Goal: Task Accomplishment & Management: Manage account settings

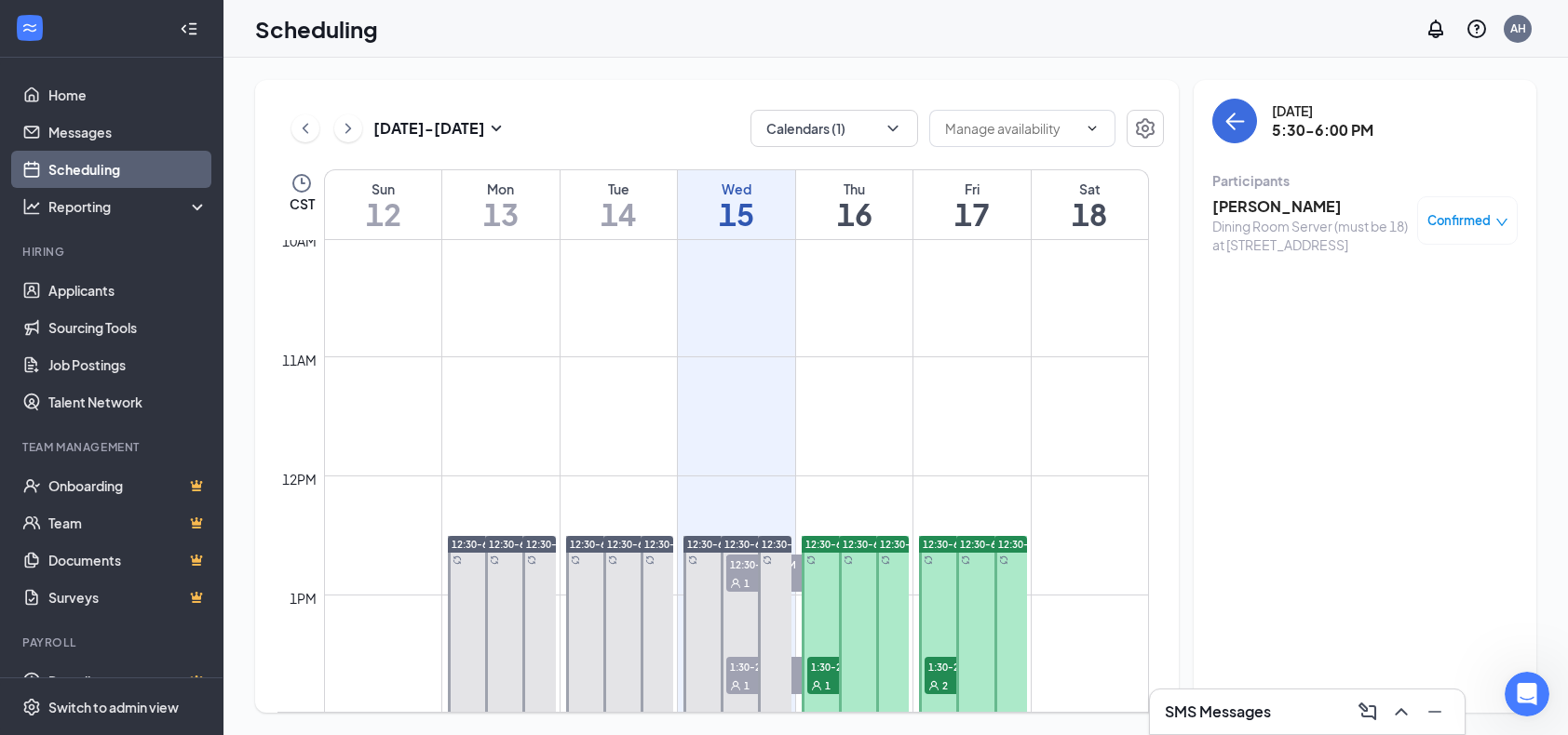
scroll to position [2, 0]
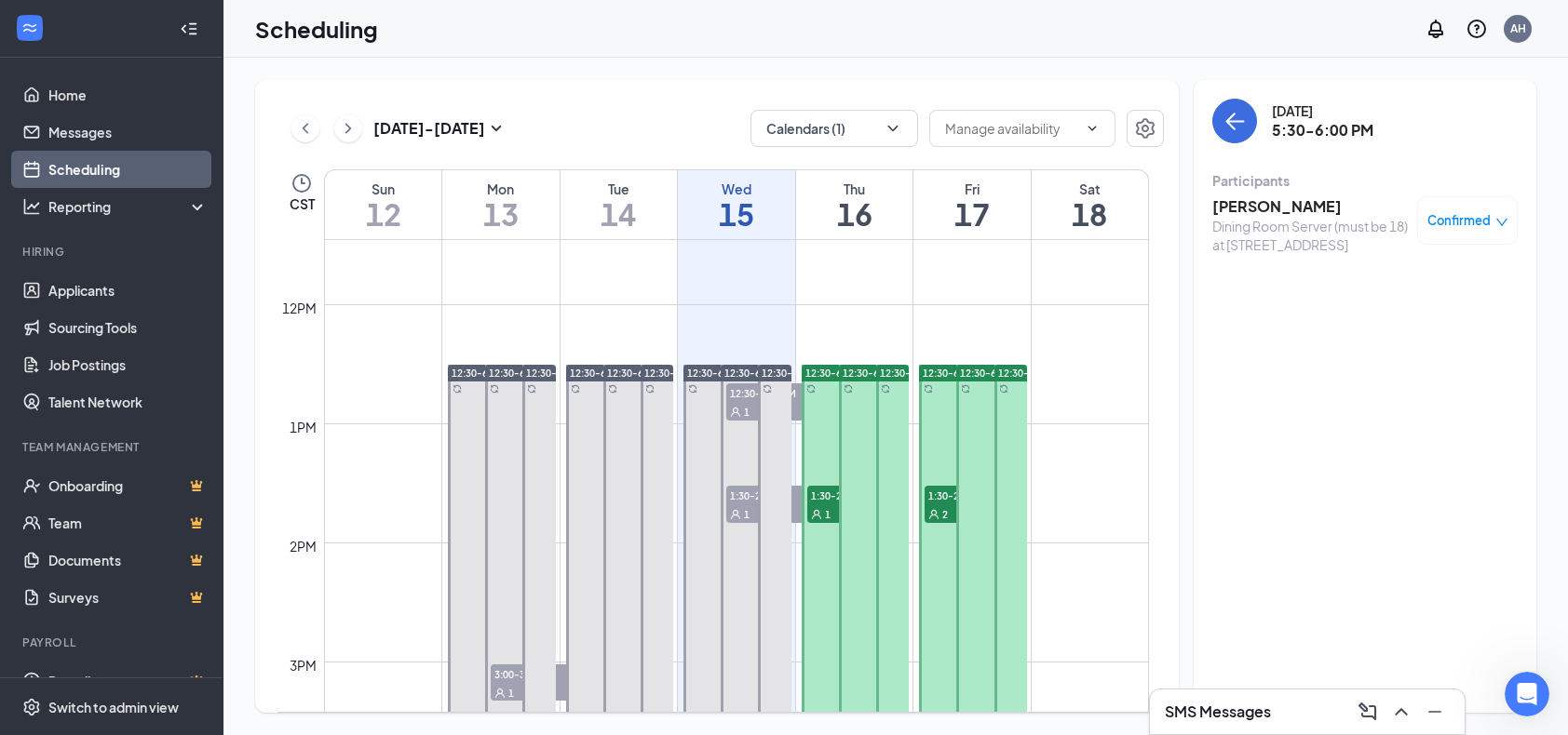
scroll to position [1474, 0]
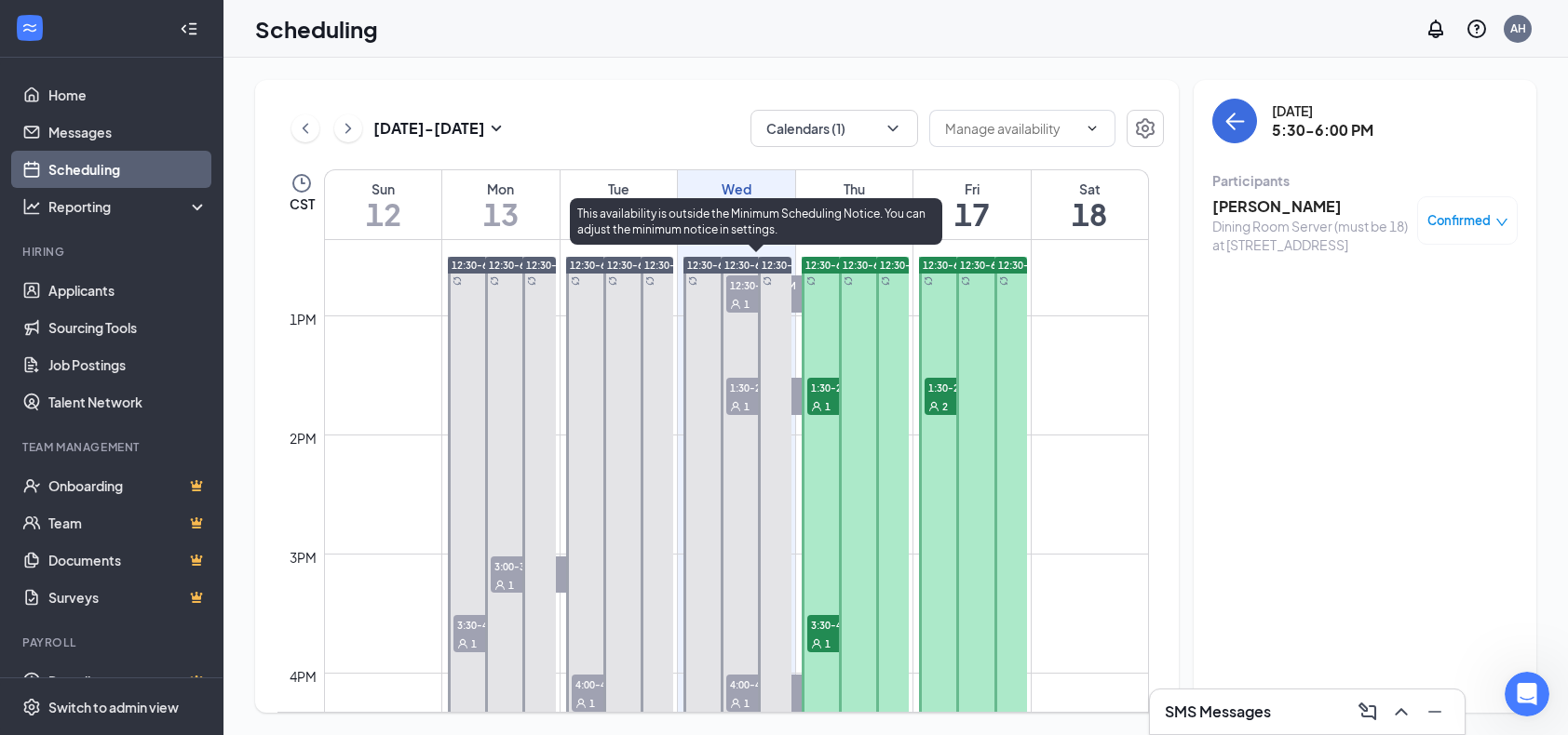
click at [743, 282] on span "12:30-1:00 PM" at bounding box center [773, 284] width 93 height 18
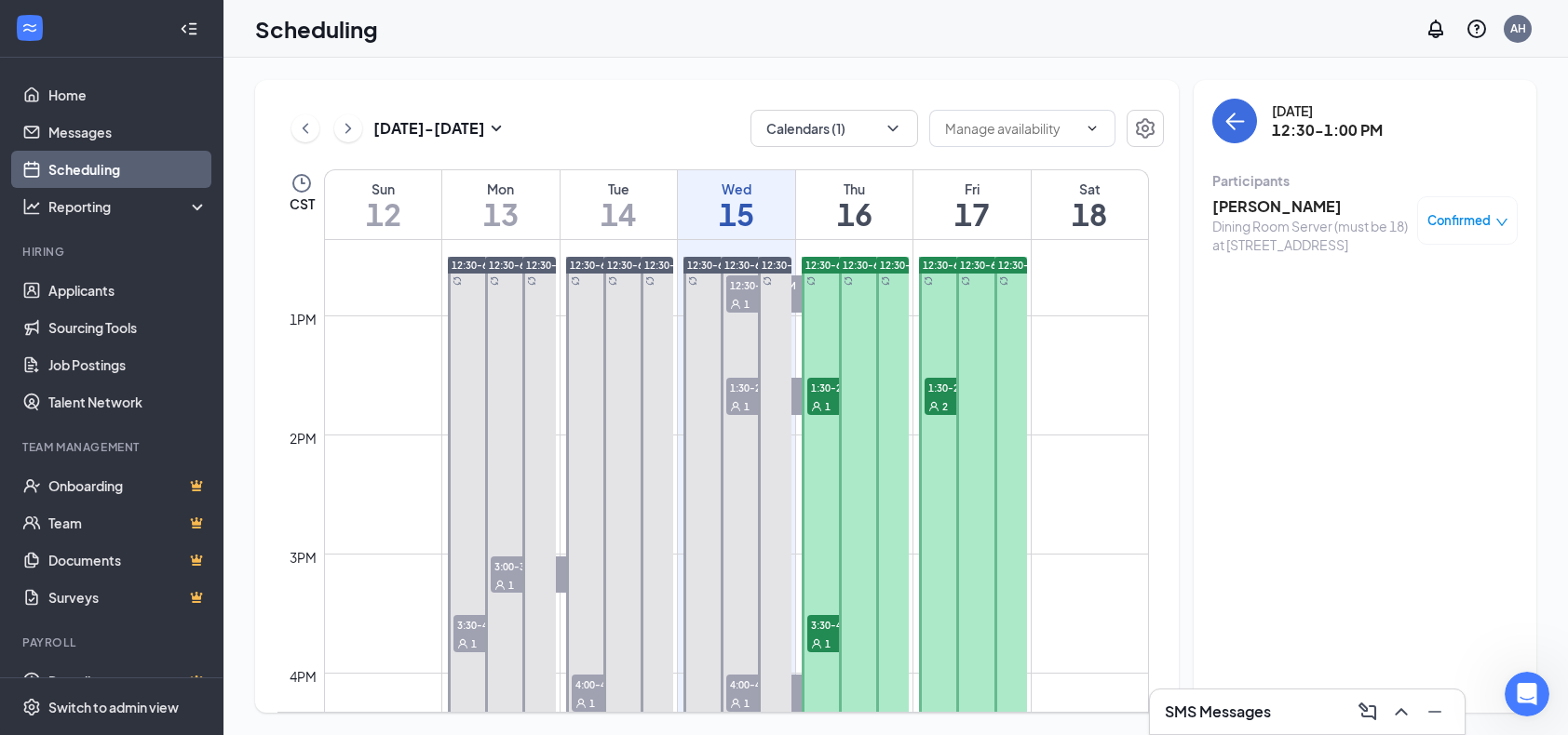
click at [1493, 208] on div "Confirmed" at bounding box center [1467, 221] width 100 height 49
click at [1490, 221] on div "Confirmed" at bounding box center [1468, 220] width 81 height 18
click at [1305, 328] on div "[DATE] 12:30-1:00 PM Participants [PERSON_NAME] Dining Room Server (must be 18)…" at bounding box center [1365, 396] width 342 height 633
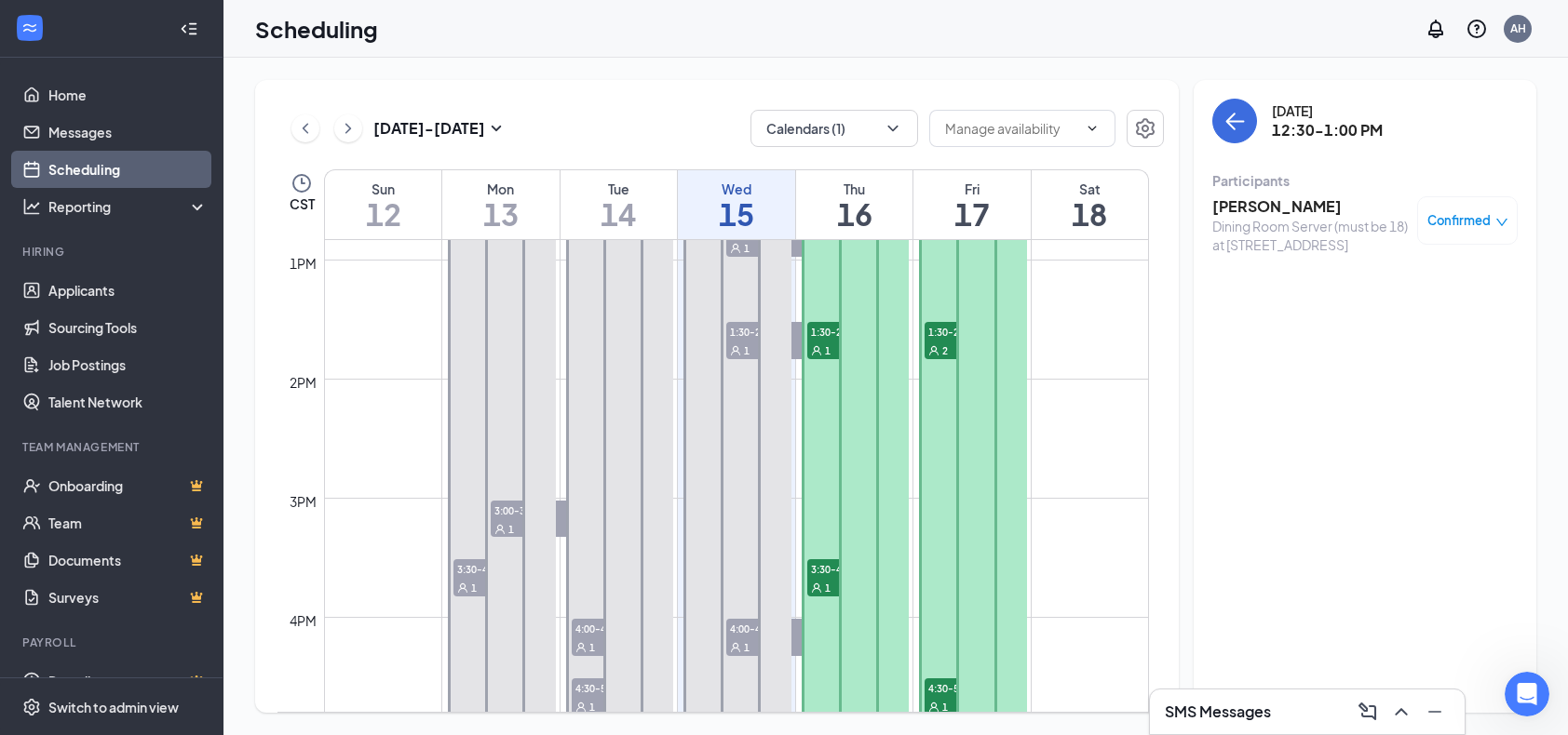
scroll to position [1566, 0]
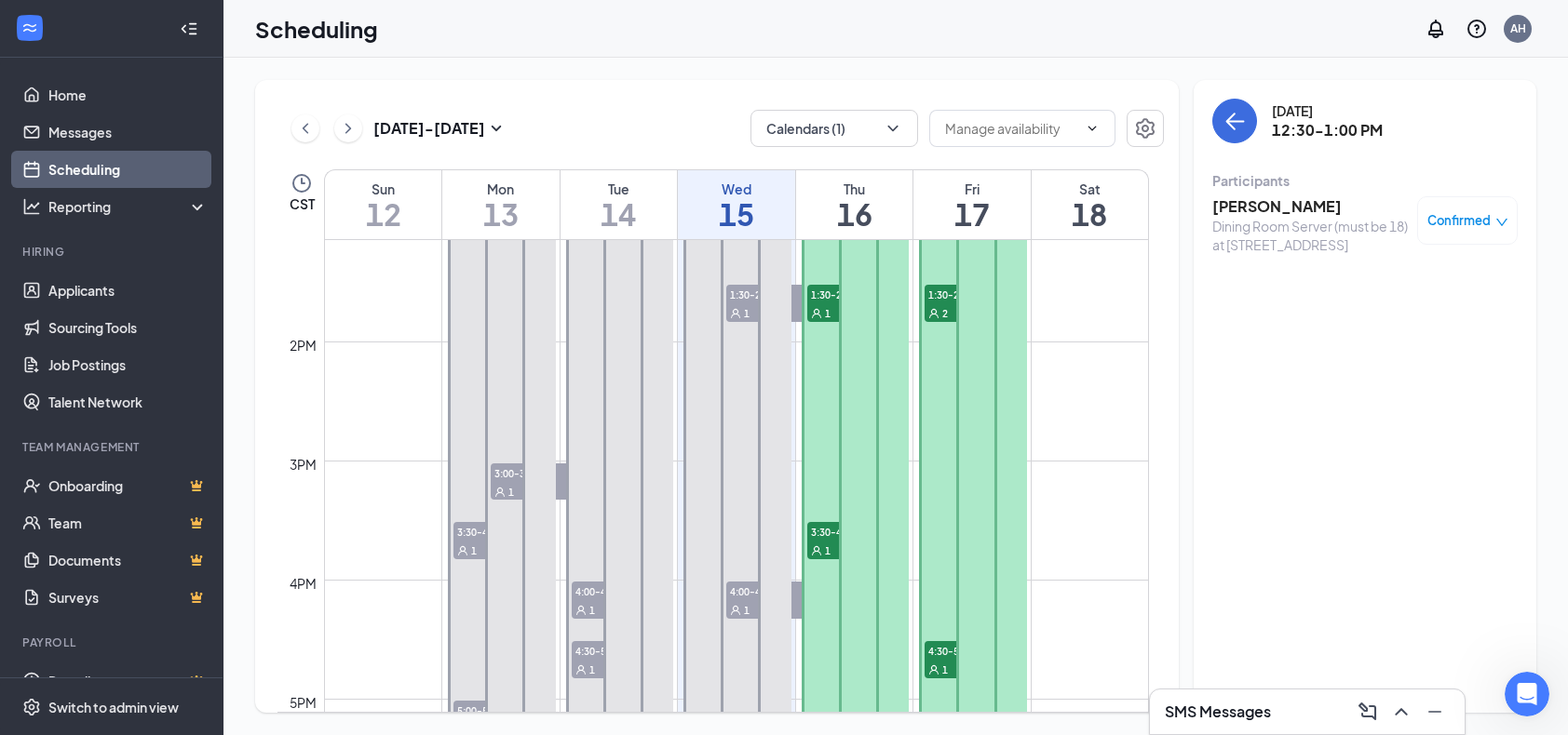
click at [1456, 228] on span "Confirmed" at bounding box center [1459, 220] width 63 height 18
click at [1381, 336] on span "Mark as no-show" at bounding box center [1413, 336] width 103 height 20
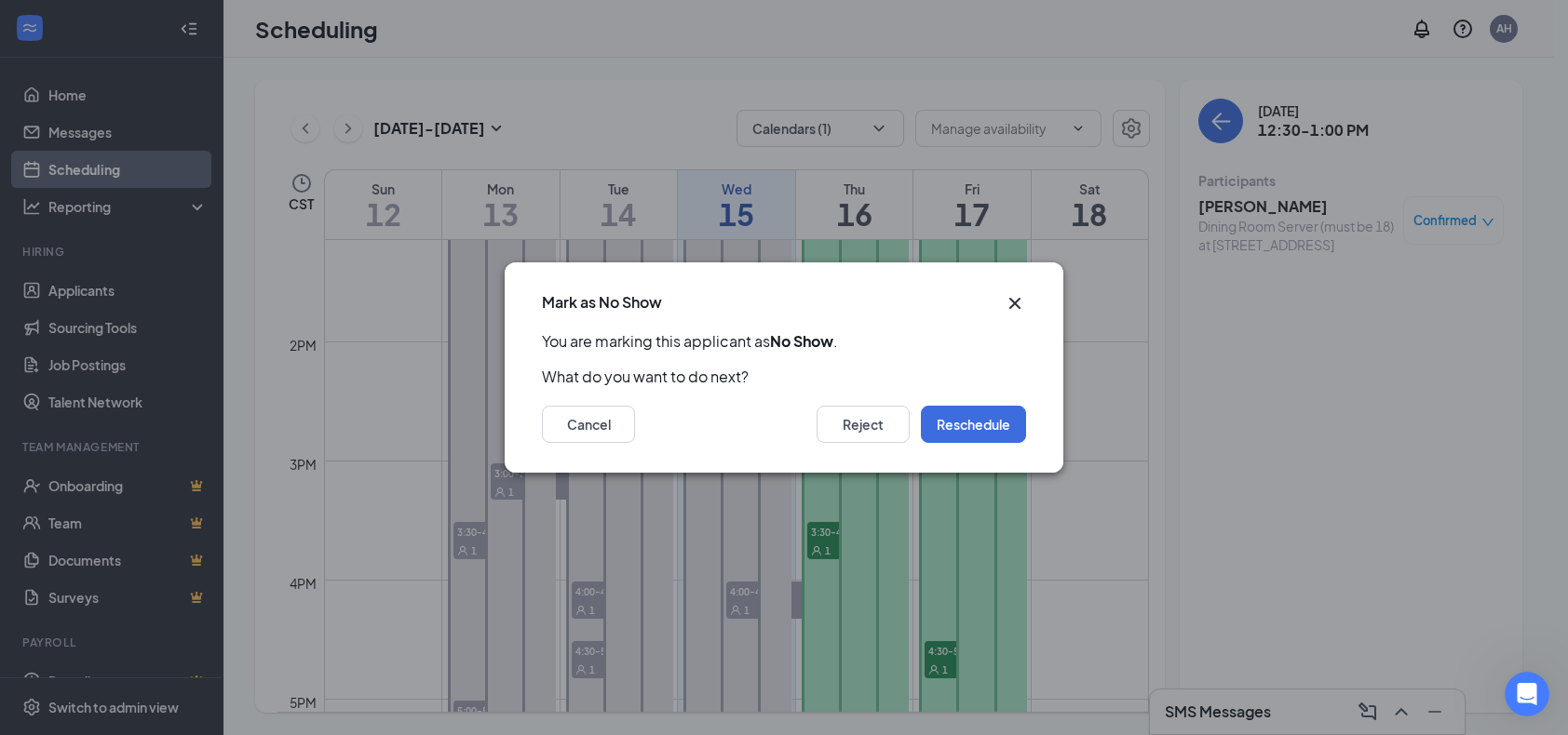
click at [888, 398] on div "Cancel Reject Reschedule" at bounding box center [784, 430] width 558 height 86
click at [892, 451] on div "Cancel Reject Reschedule" at bounding box center [784, 430] width 558 height 86
click at [892, 440] on button "Reject" at bounding box center [864, 424] width 93 height 37
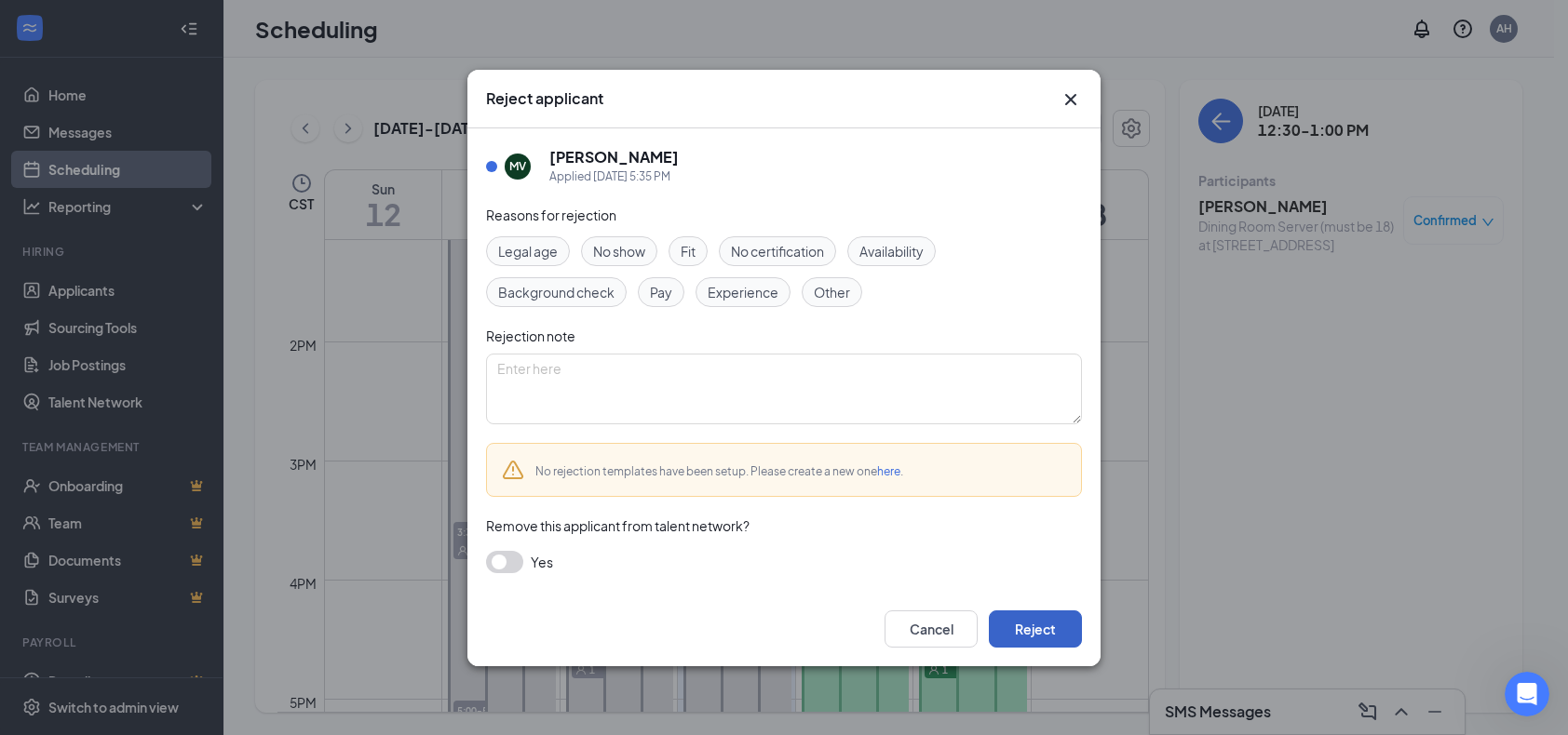
click at [1050, 621] on button "Reject" at bounding box center [1036, 629] width 93 height 37
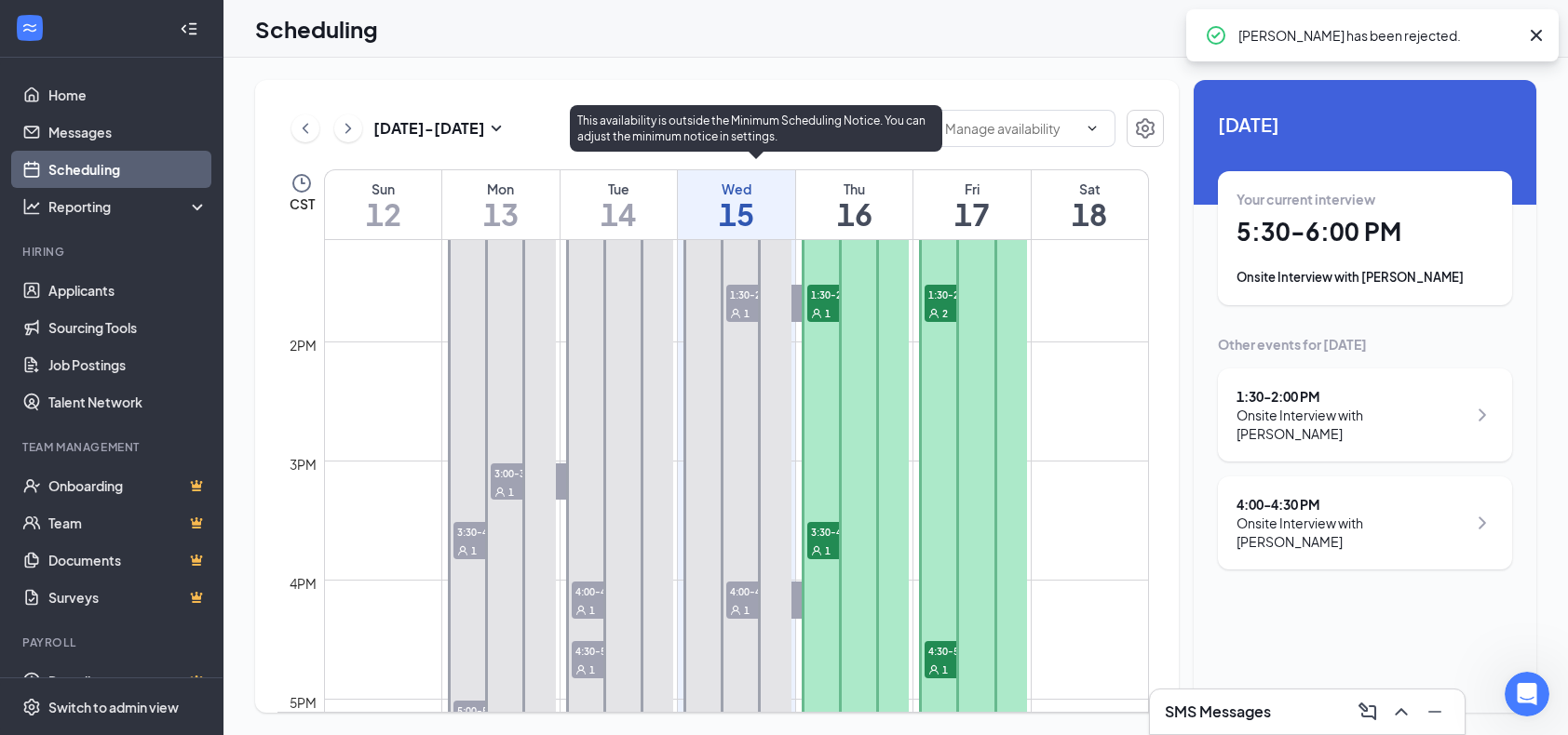
click at [732, 612] on icon "User" at bounding box center [736, 611] width 10 height 10
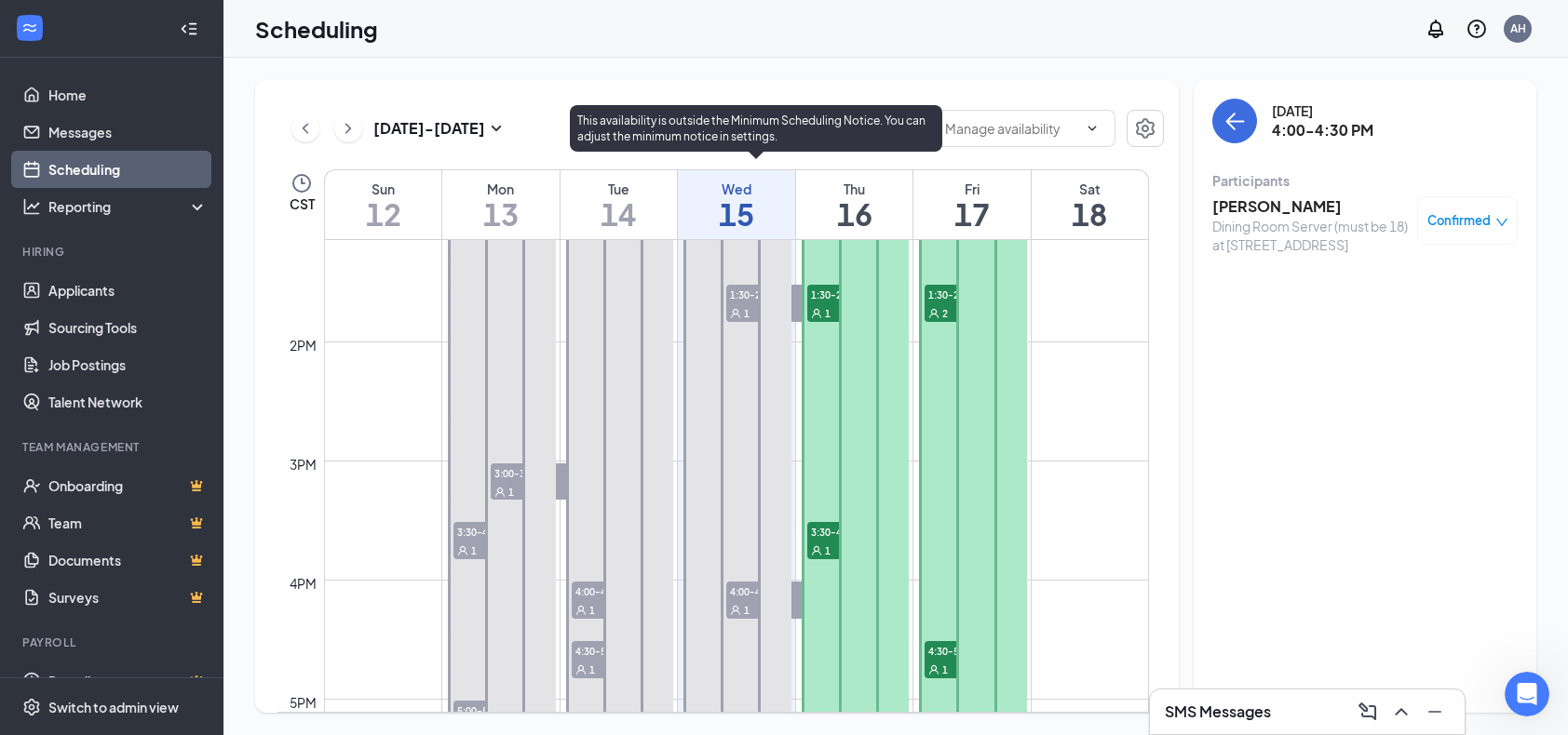
click at [735, 297] on span "1:30-2:00 PM" at bounding box center [773, 294] width 93 height 18
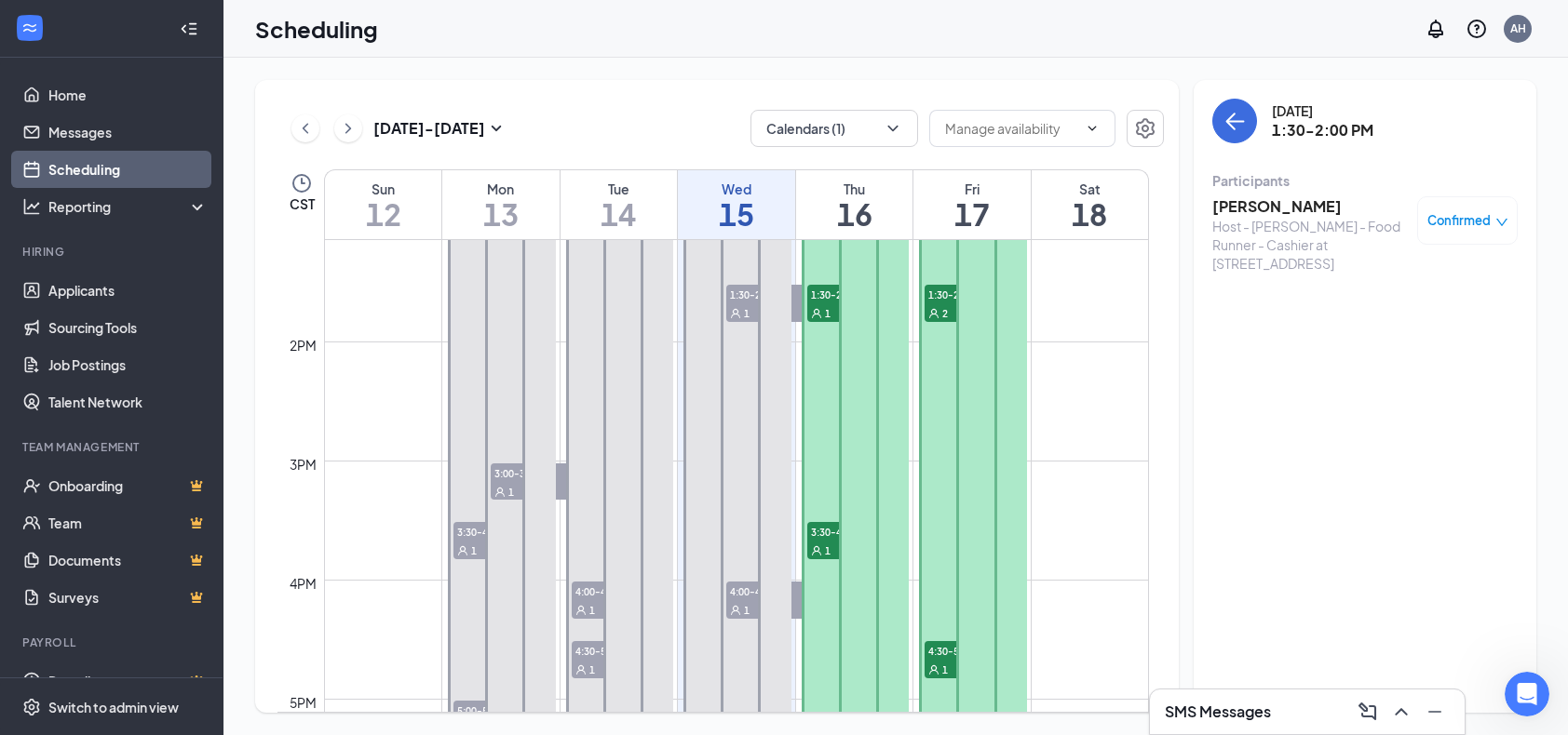
click at [1238, 198] on h3 "[PERSON_NAME]" at bounding box center [1310, 206] width 196 height 20
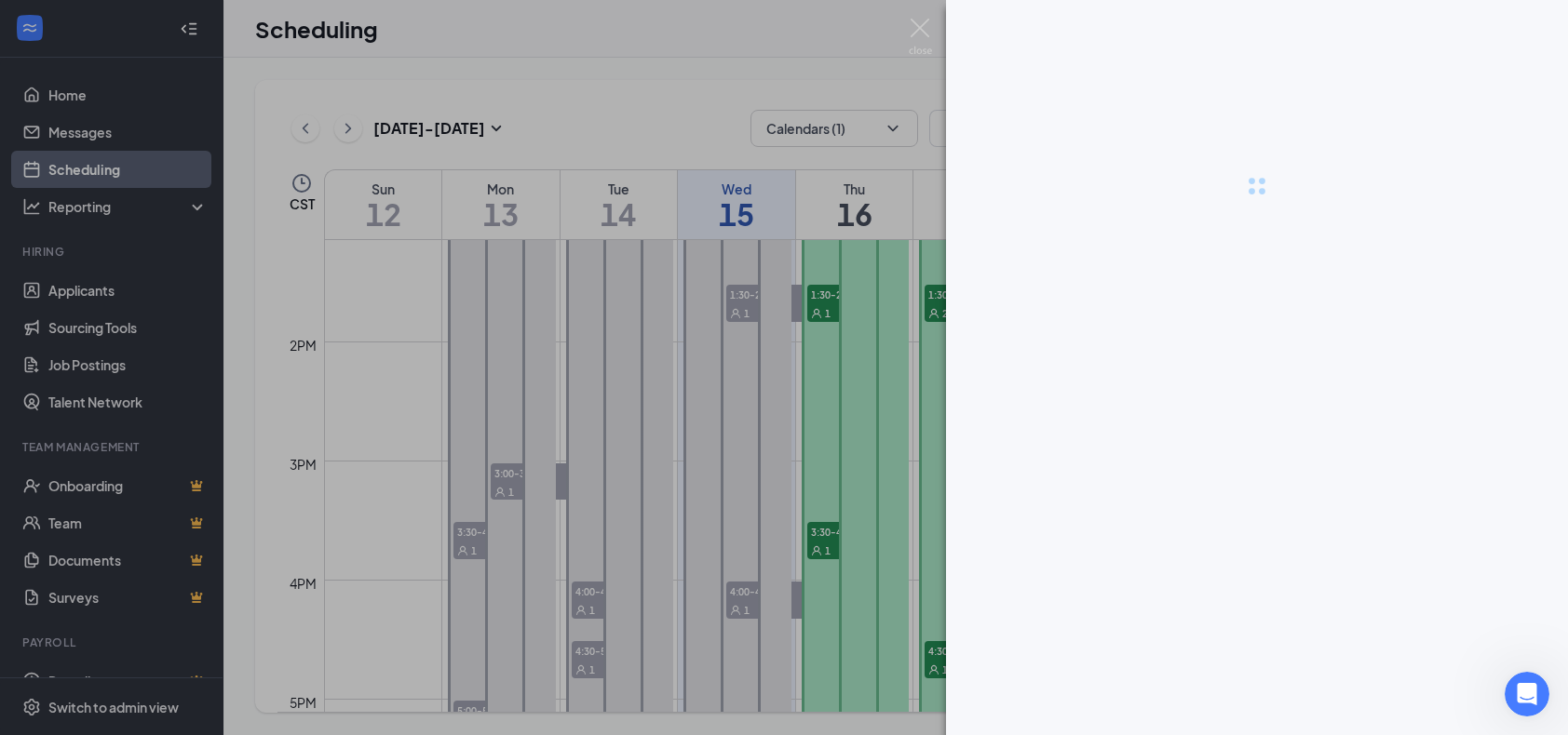
drag, startPoint x: 740, startPoint y: 113, endPoint x: 751, endPoint y: 109, distance: 11.7
click at [741, 113] on div at bounding box center [784, 368] width 1568 height 735
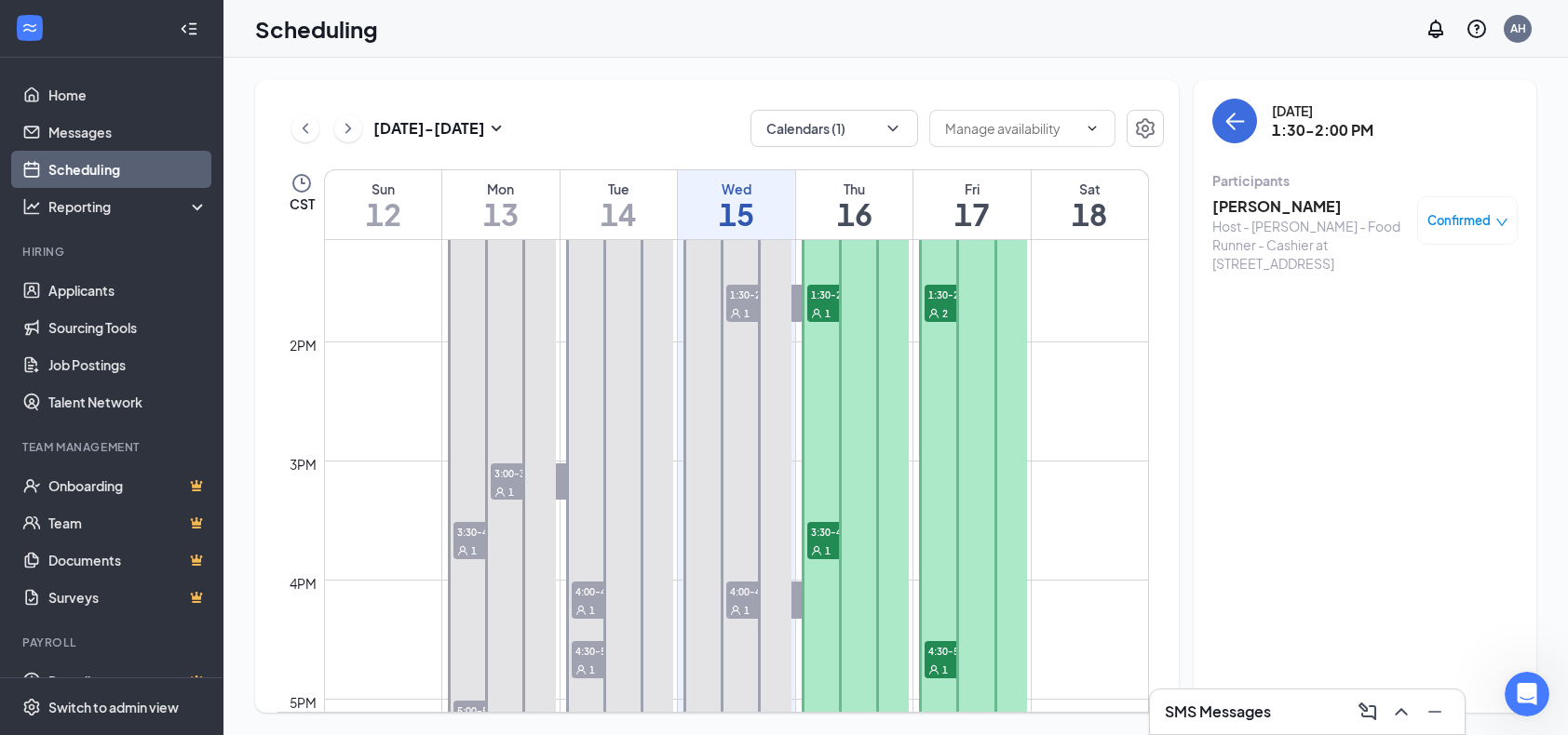
click at [1479, 227] on span "Confirmed" at bounding box center [1459, 220] width 63 height 18
click at [1385, 308] on span "Mark complete" at bounding box center [1408, 305] width 93 height 20
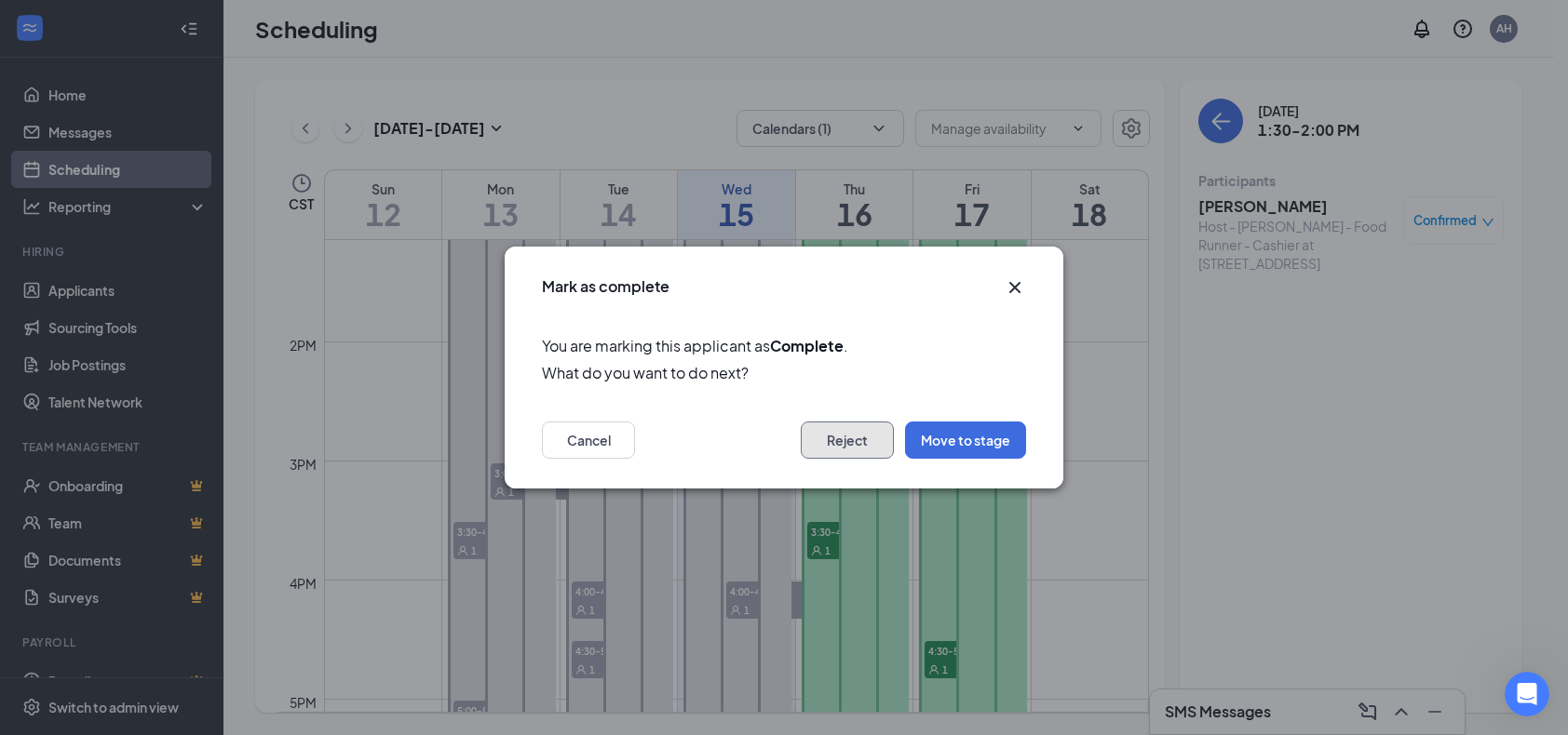
click at [833, 436] on button "Reject" at bounding box center [847, 440] width 93 height 37
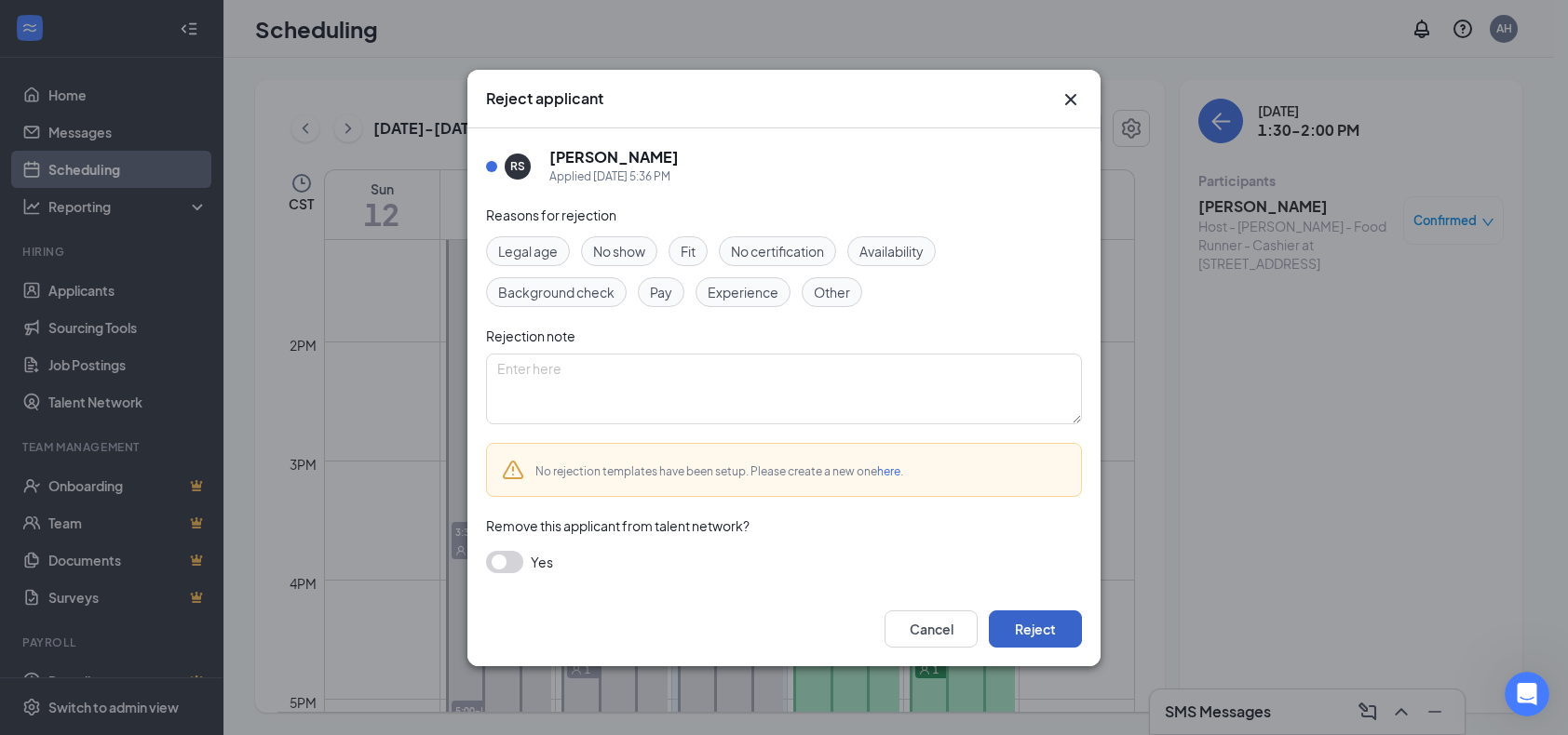
click at [1051, 635] on button "Reject" at bounding box center [1036, 629] width 93 height 37
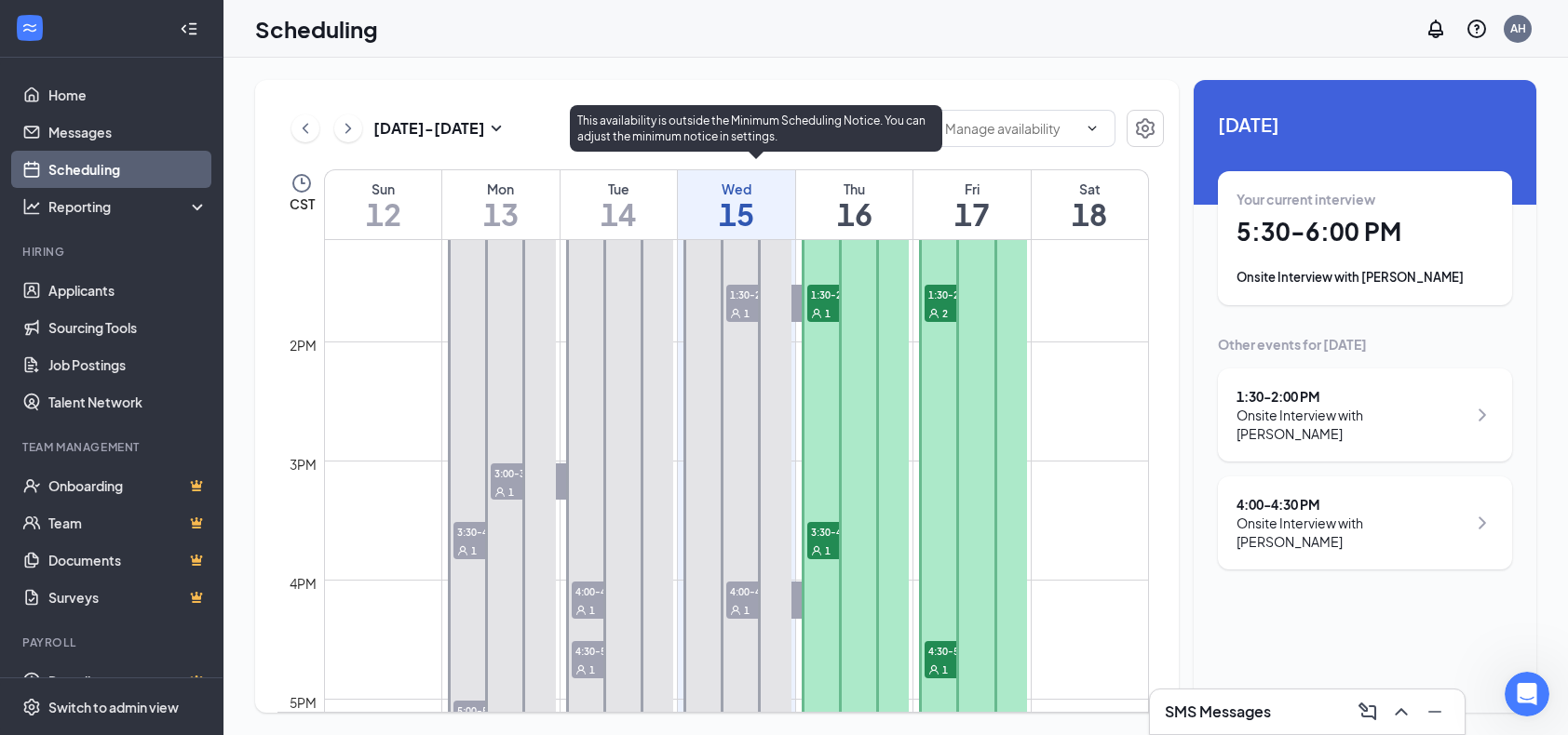
click at [740, 597] on span "4:00-4:30 PM" at bounding box center [773, 590] width 93 height 18
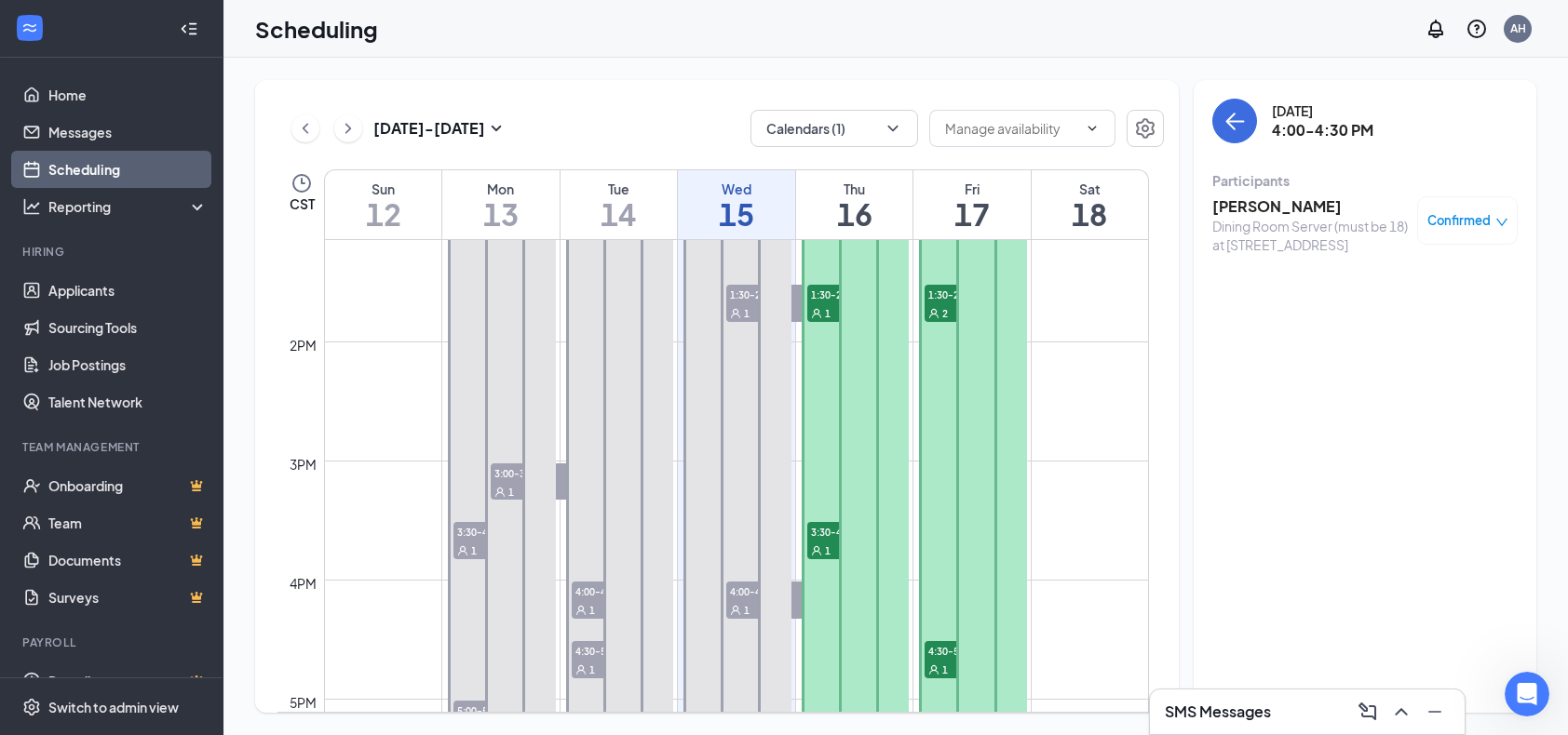
click at [1313, 208] on h3 "[PERSON_NAME]" at bounding box center [1310, 206] width 196 height 20
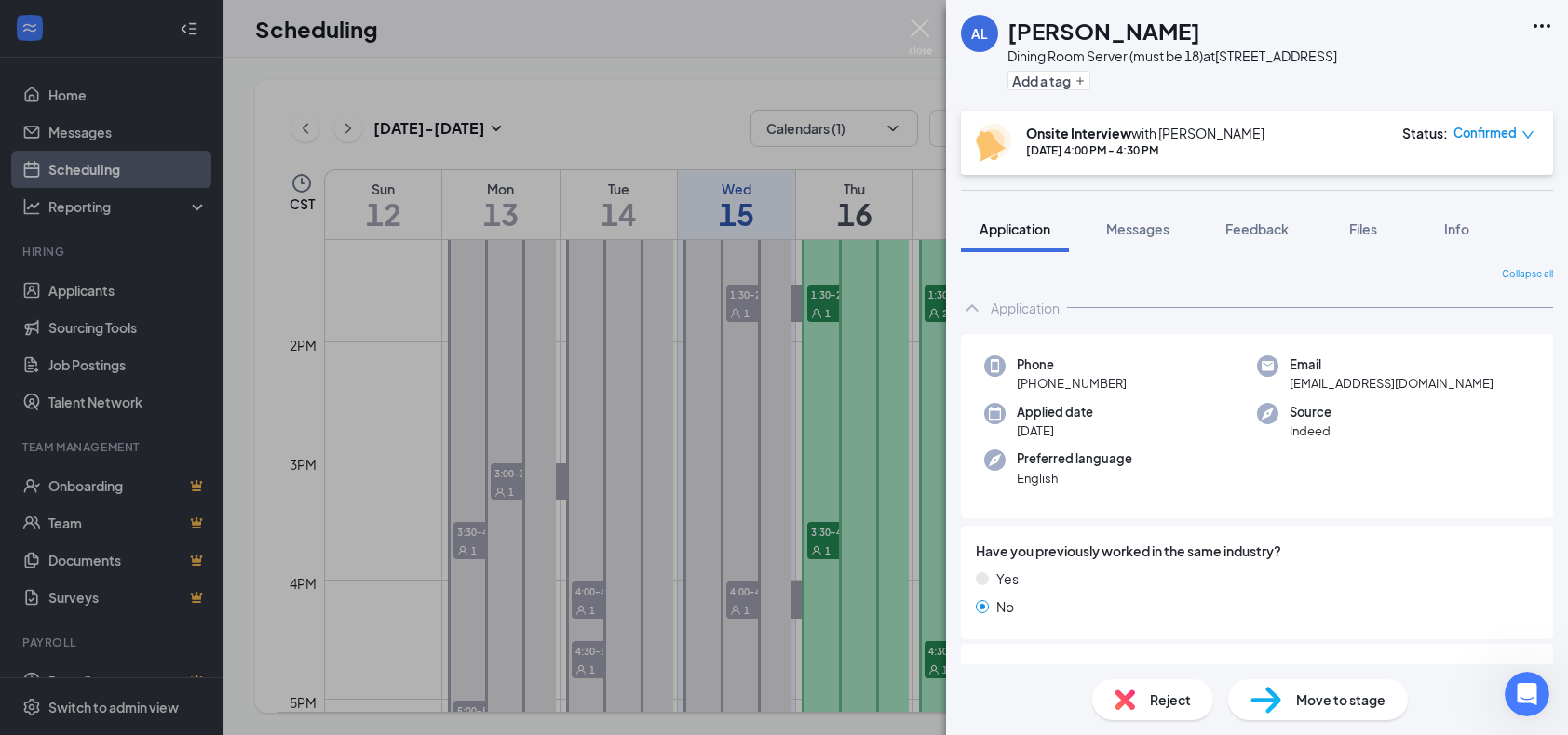
click at [745, 467] on div "AL [PERSON_NAME] Dining Room Server (must be 18) at [STREET_ADDRESS] Add a tag …" at bounding box center [784, 368] width 1568 height 735
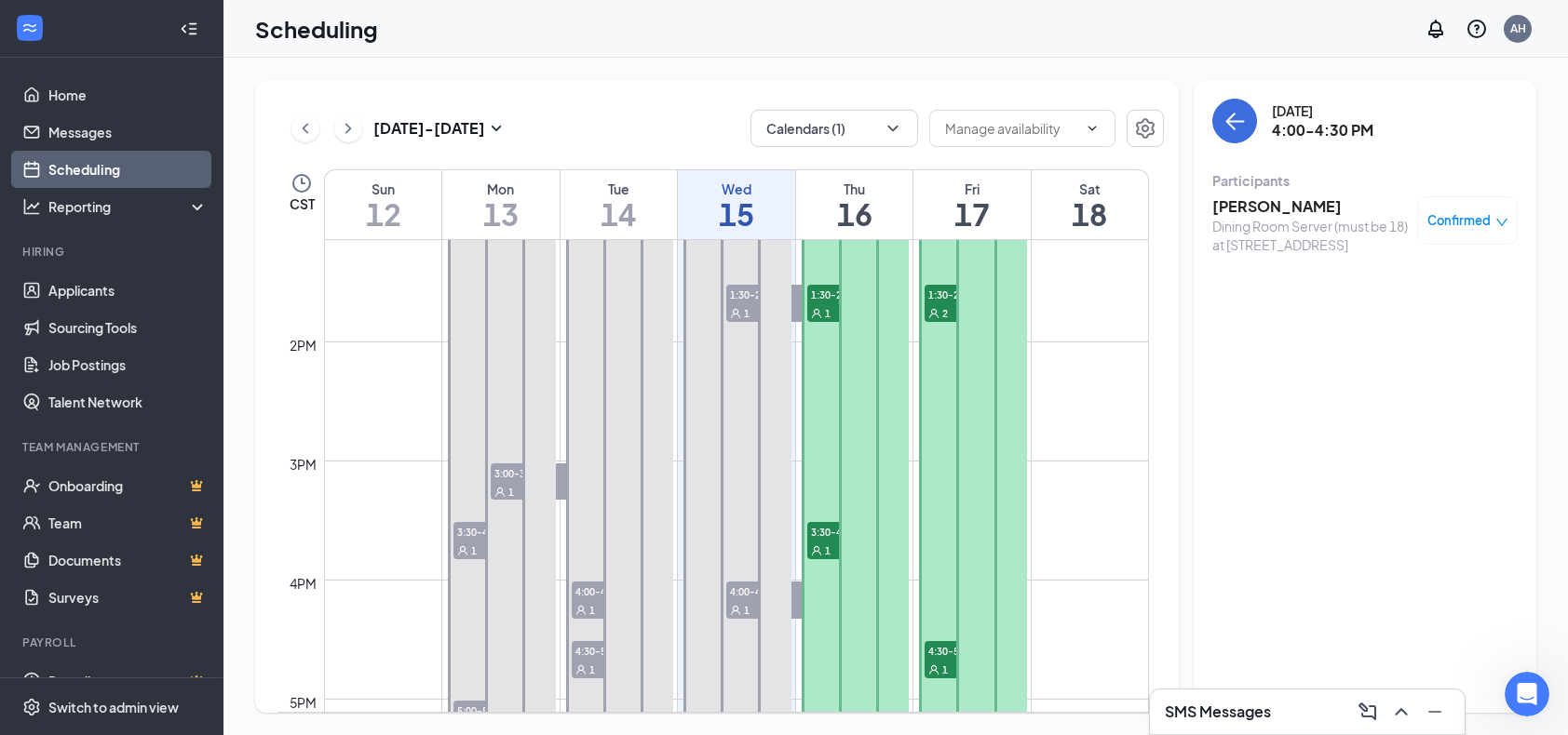
click at [1464, 208] on div "Confirmed" at bounding box center [1467, 221] width 100 height 49
click at [1483, 197] on div "Confirmed" at bounding box center [1467, 221] width 100 height 49
click at [1484, 206] on div "Confirmed" at bounding box center [1467, 221] width 100 height 49
click at [1503, 205] on div "Confirmed" at bounding box center [1467, 221] width 100 height 49
click at [1498, 221] on icon "down" at bounding box center [1502, 223] width 11 height 8
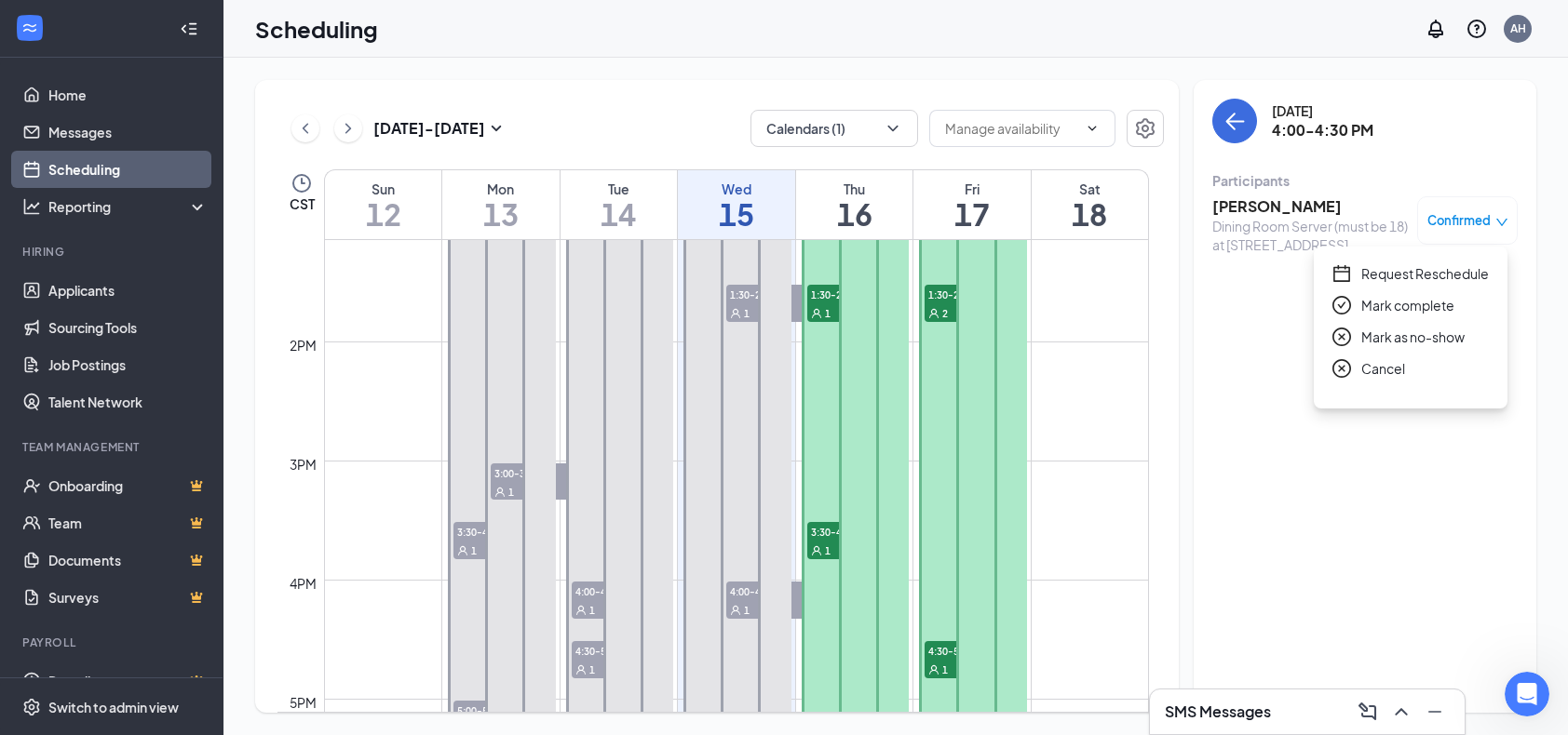
click at [1411, 338] on span "Mark as no-show" at bounding box center [1413, 336] width 103 height 20
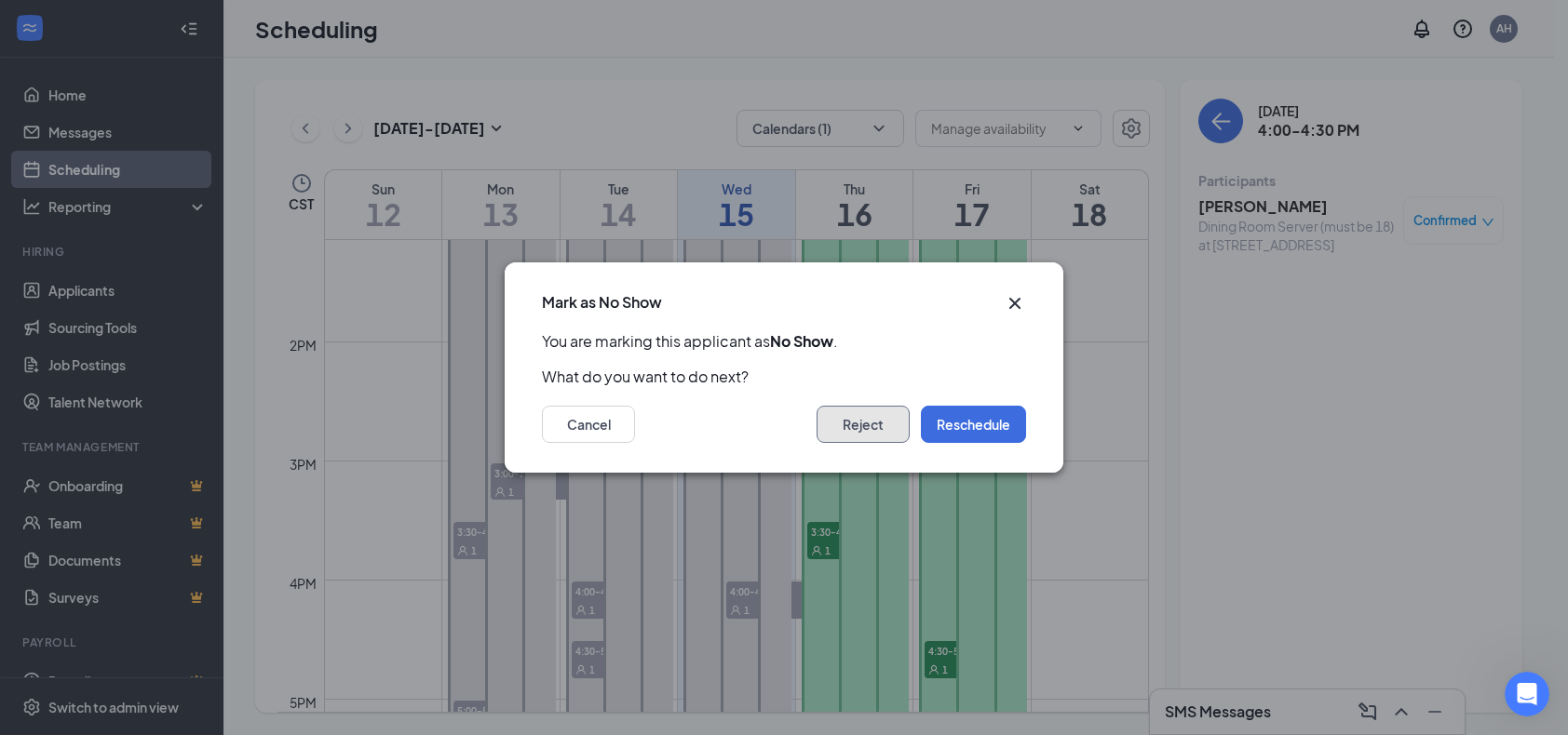
click at [887, 437] on button "Reject" at bounding box center [864, 424] width 93 height 37
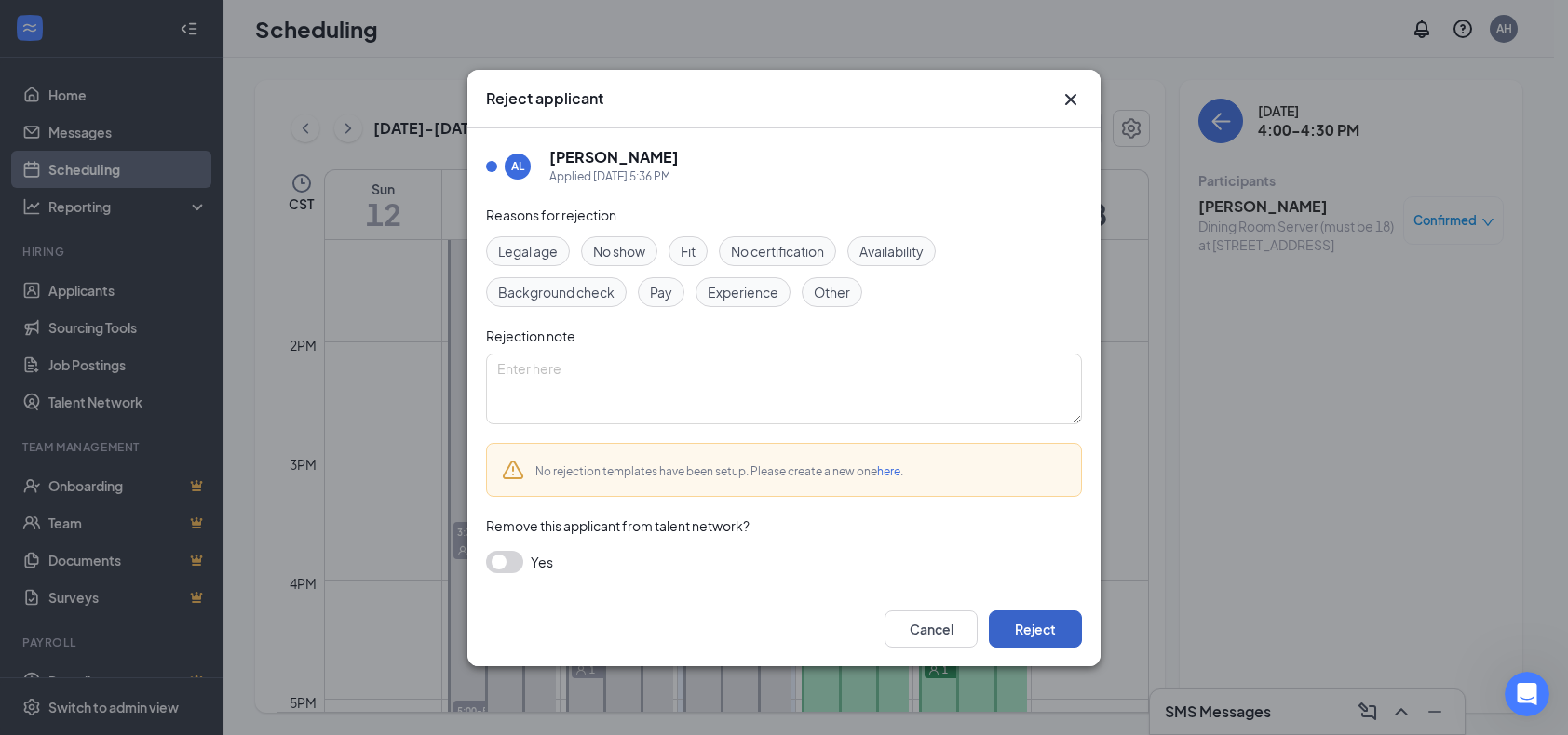
click at [1041, 629] on button "Reject" at bounding box center [1036, 629] width 93 height 37
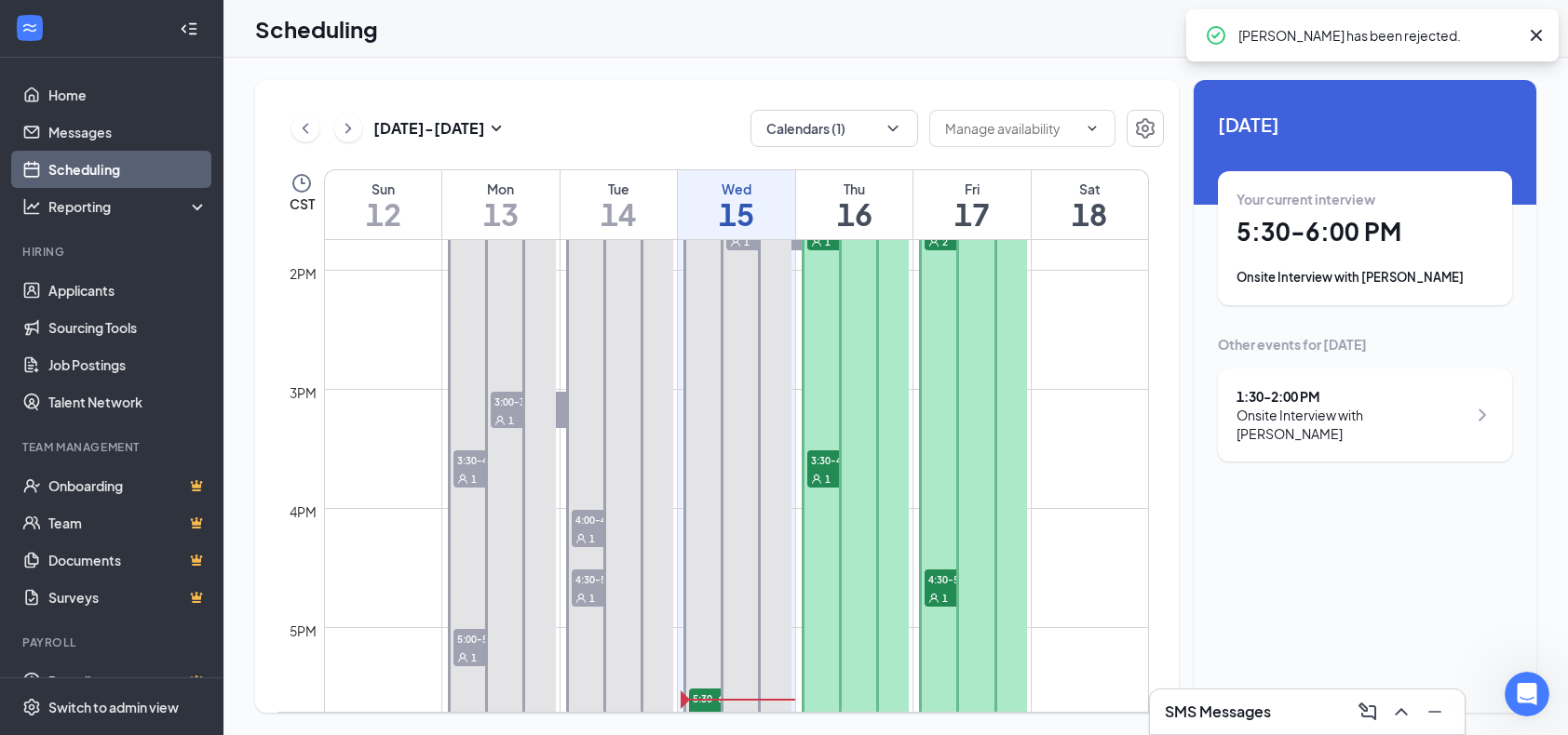
scroll to position [1660, 0]
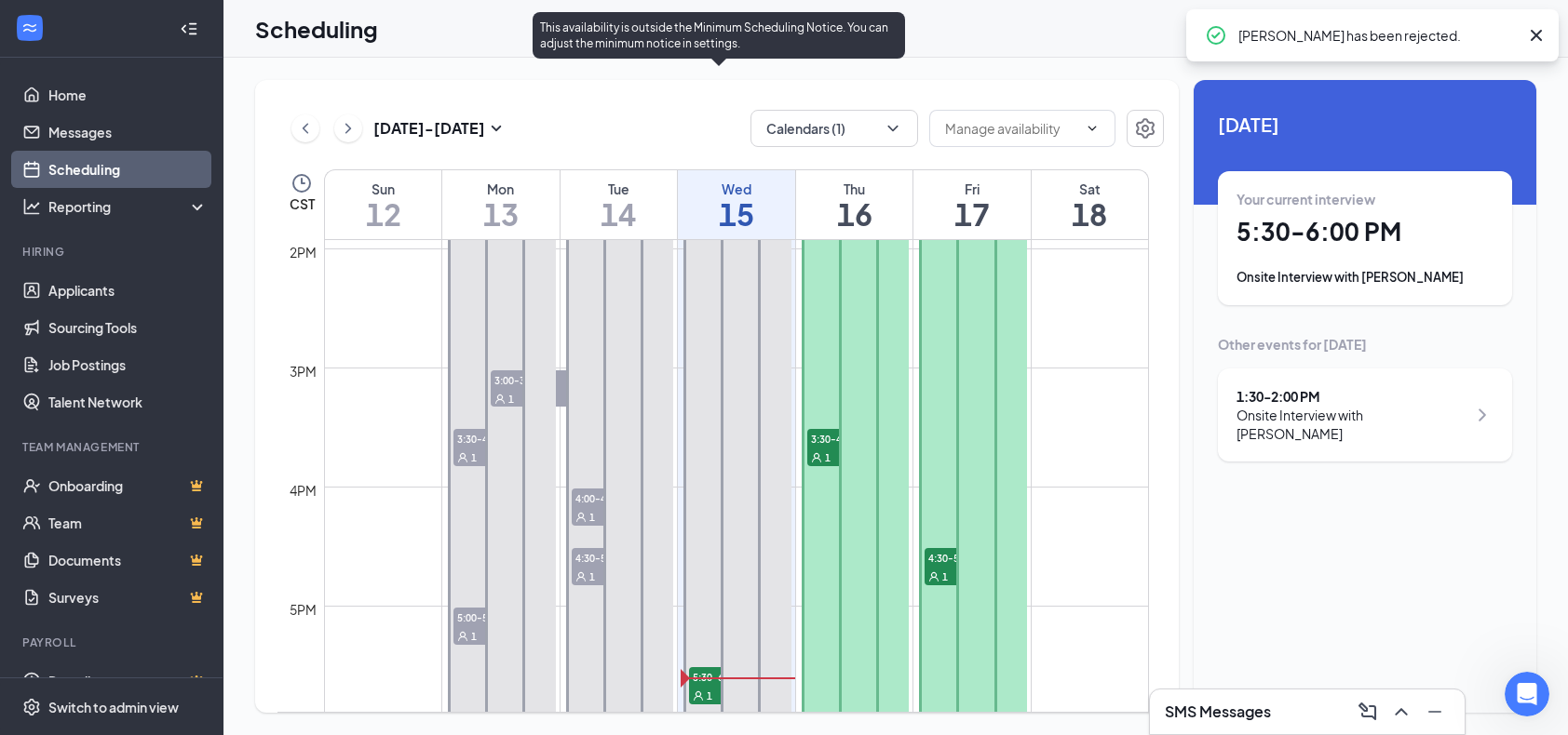
click at [697, 696] on icon "User" at bounding box center [697, 695] width 11 height 11
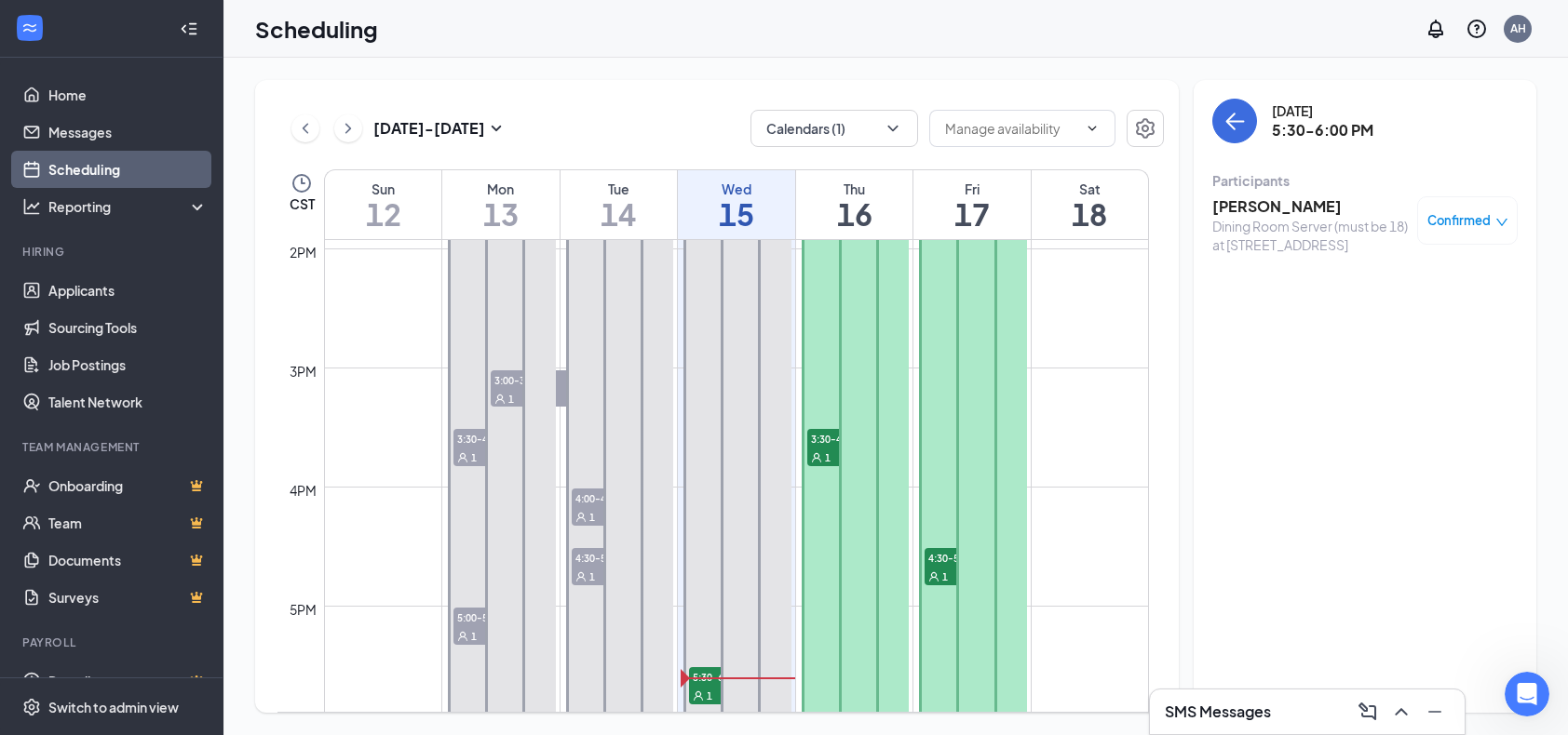
click at [1474, 234] on div "Confirmed" at bounding box center [1467, 221] width 100 height 49
click at [1470, 219] on span "Confirmed" at bounding box center [1459, 220] width 63 height 18
click at [1375, 343] on span "Mark as no-show" at bounding box center [1413, 336] width 103 height 20
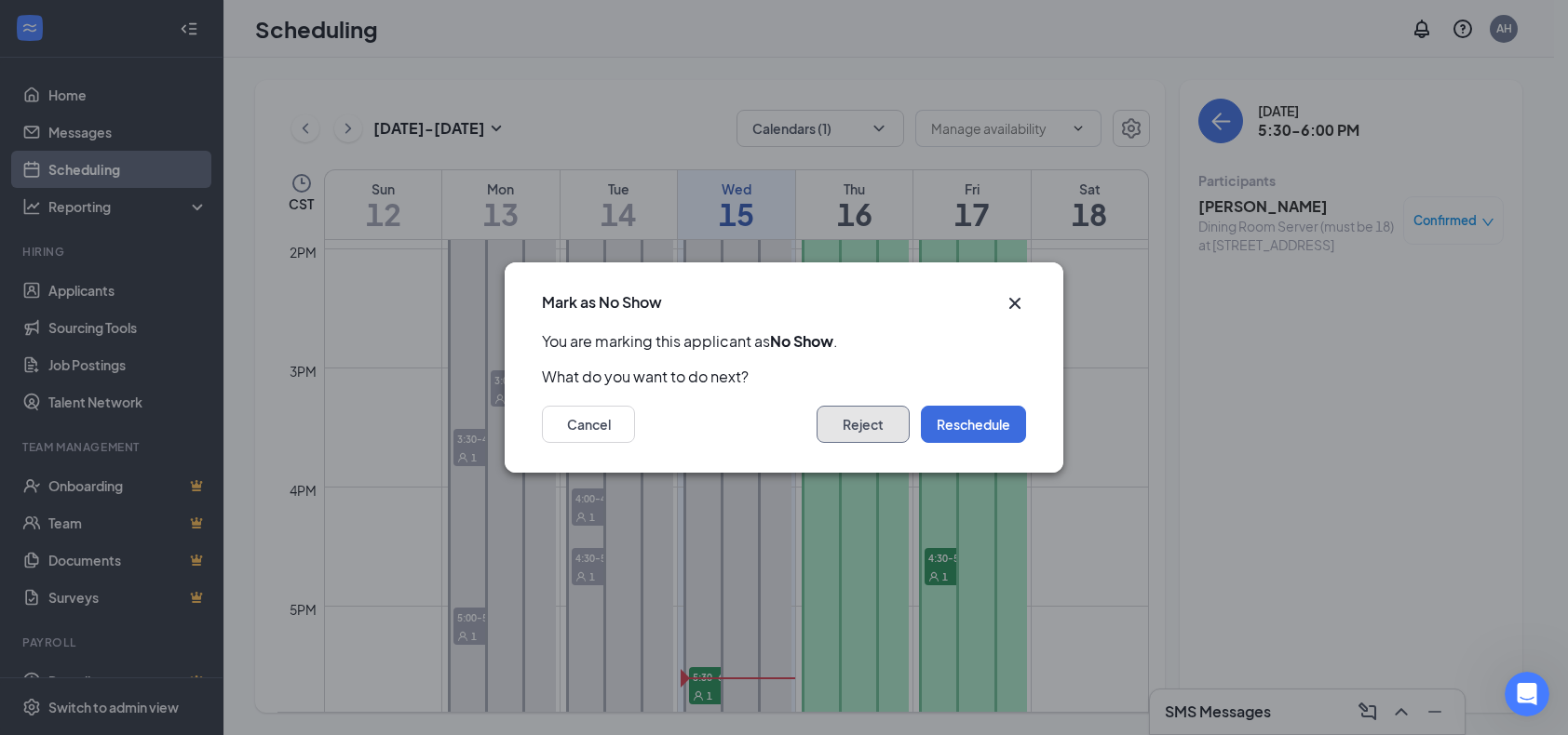
click at [858, 434] on button "Reject" at bounding box center [864, 424] width 93 height 37
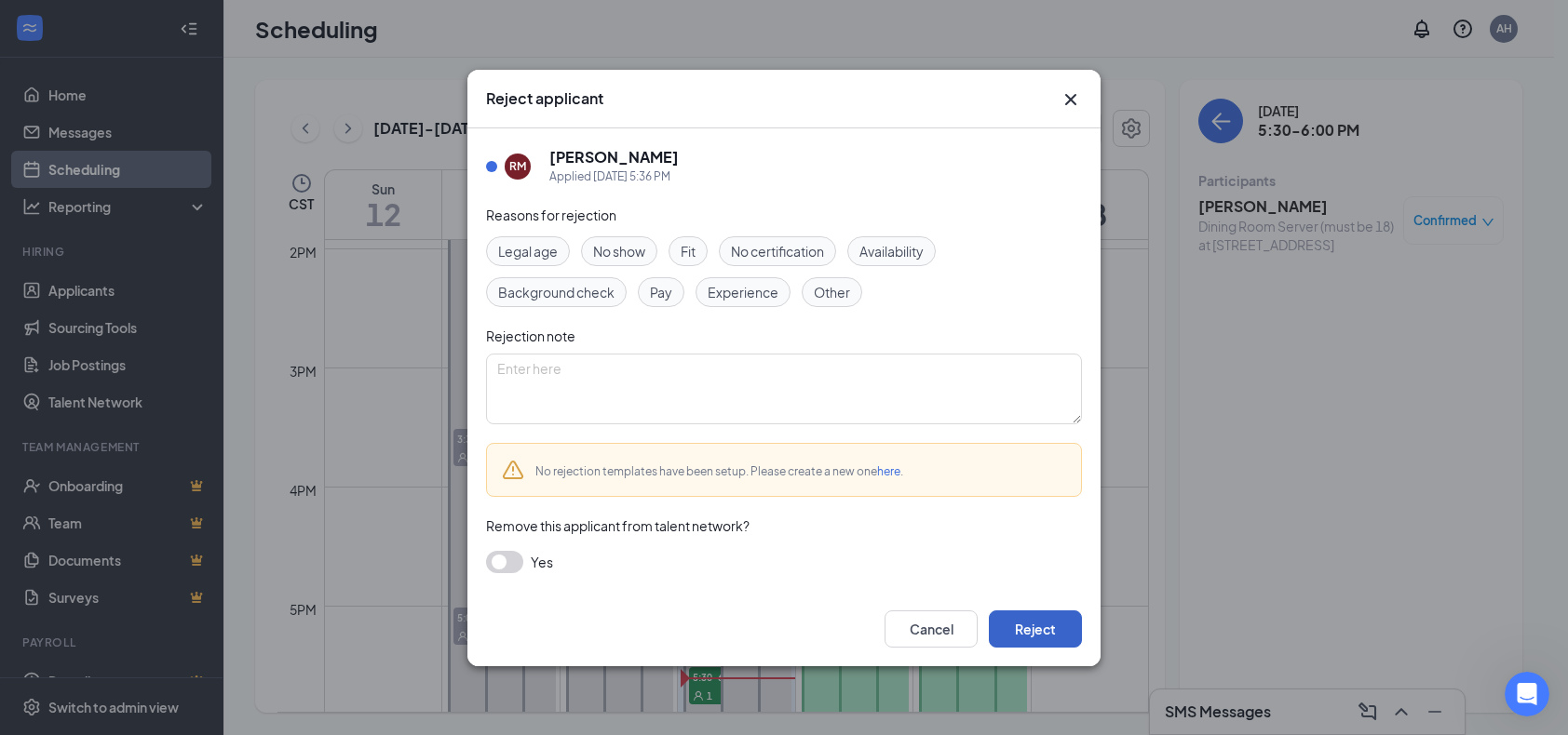
click at [1040, 643] on button "Reject" at bounding box center [1036, 629] width 93 height 37
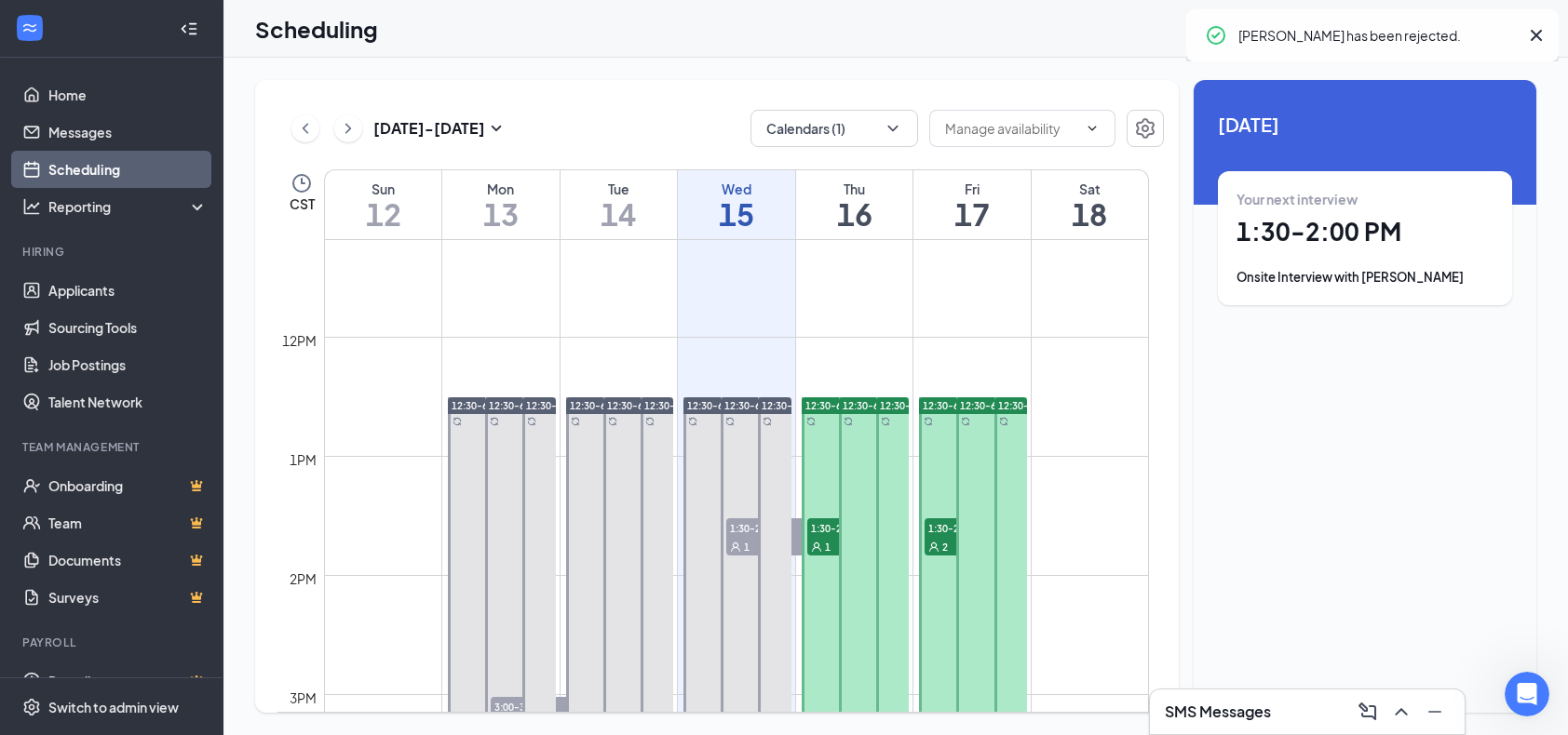
scroll to position [1287, 0]
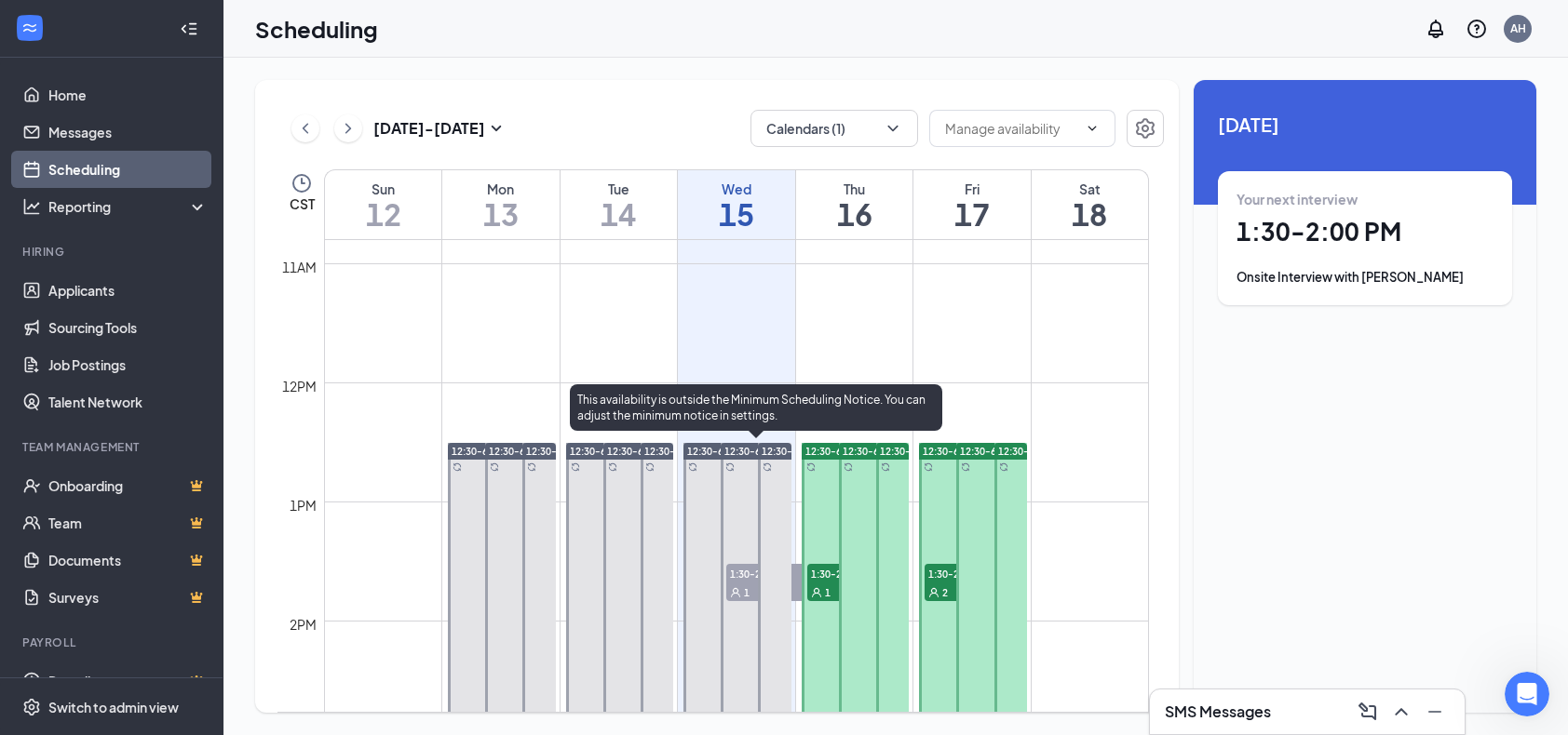
click at [750, 587] on div "1" at bounding box center [773, 591] width 93 height 18
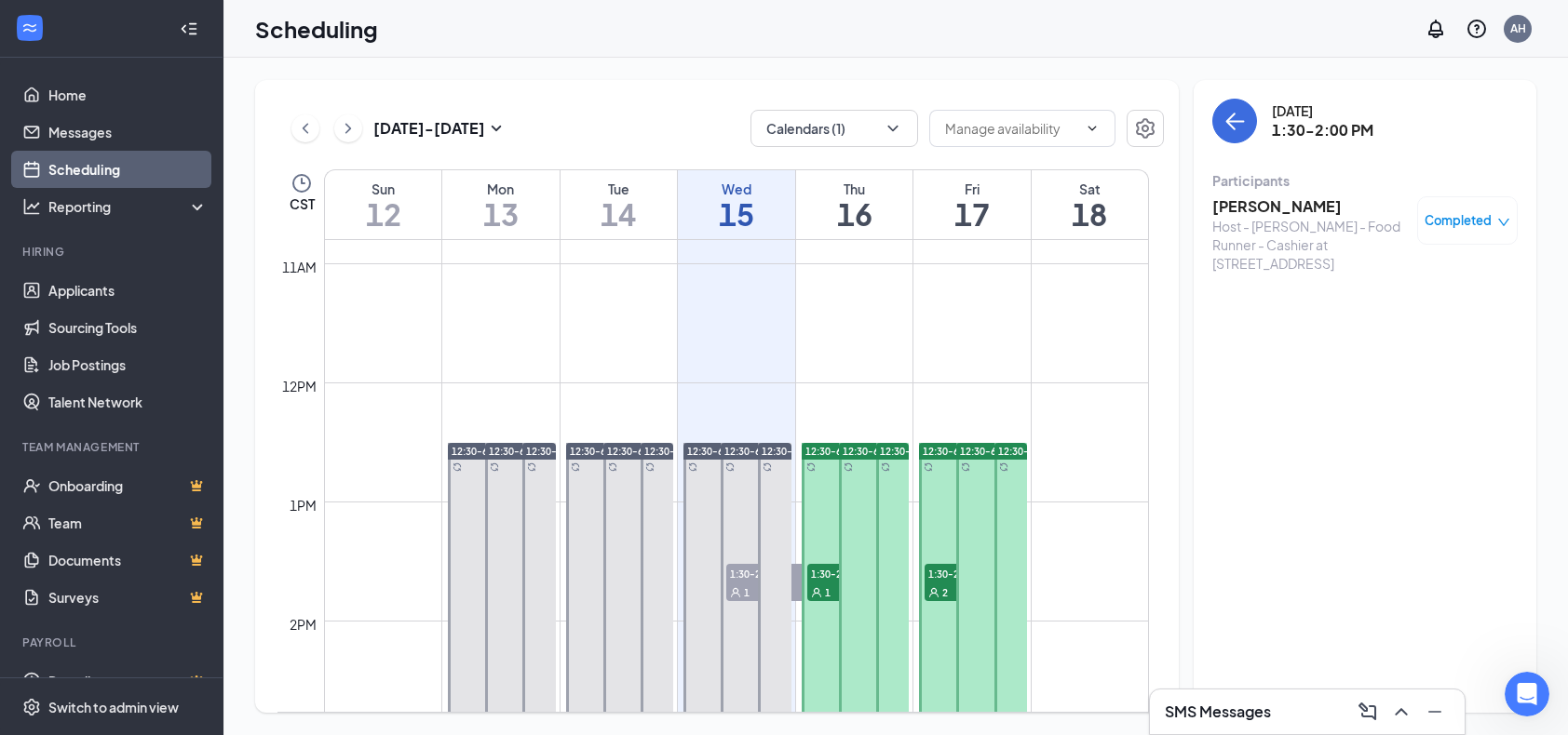
click at [1498, 208] on div "Completed" at bounding box center [1467, 221] width 100 height 49
click at [1497, 224] on div "Completed" at bounding box center [1468, 220] width 86 height 18
click at [1339, 453] on div "[DATE] 1:30-2:00 PM Participants [PERSON_NAME] Host - [PERSON_NAME] - Food Runn…" at bounding box center [1365, 396] width 342 height 633
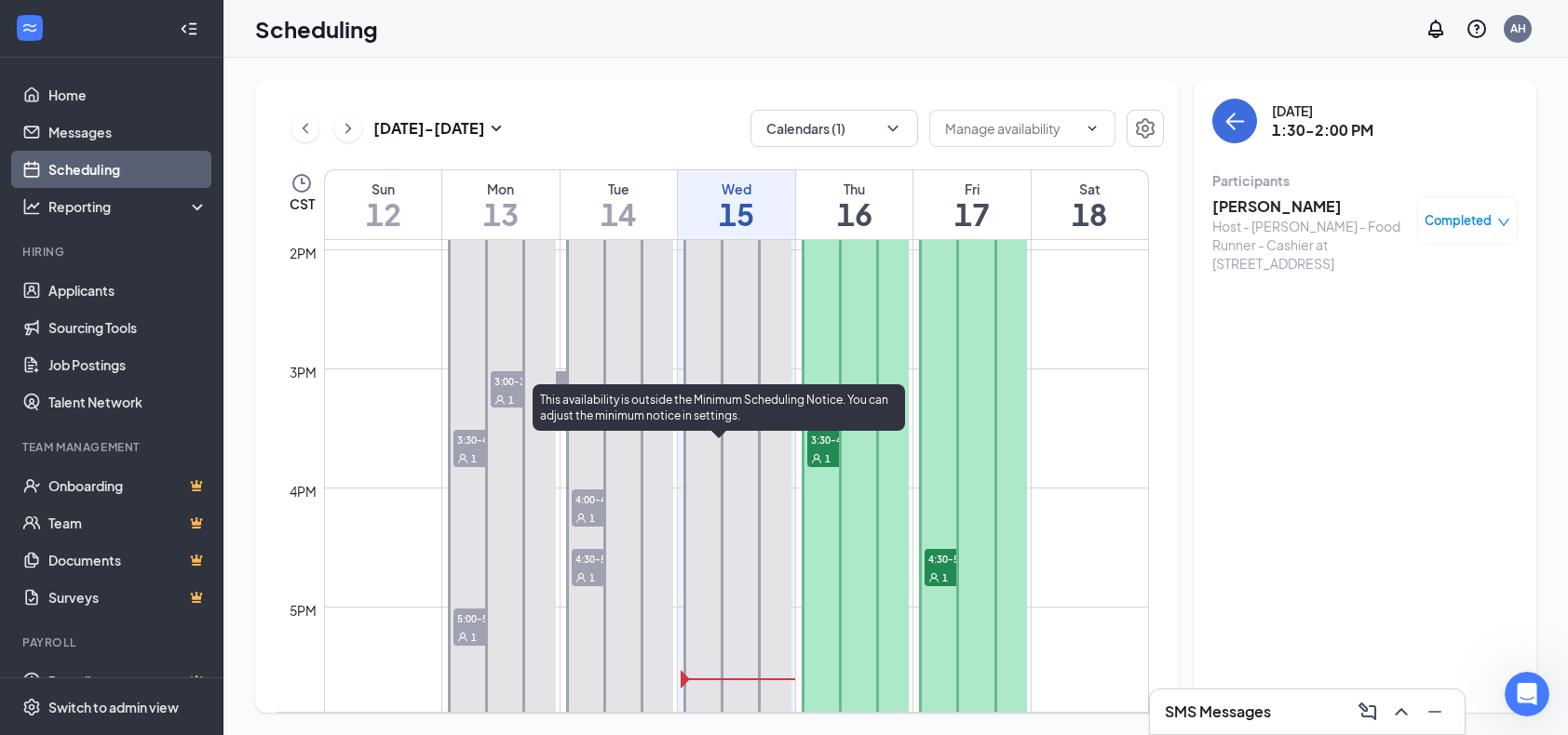
scroll to position [1660, 0]
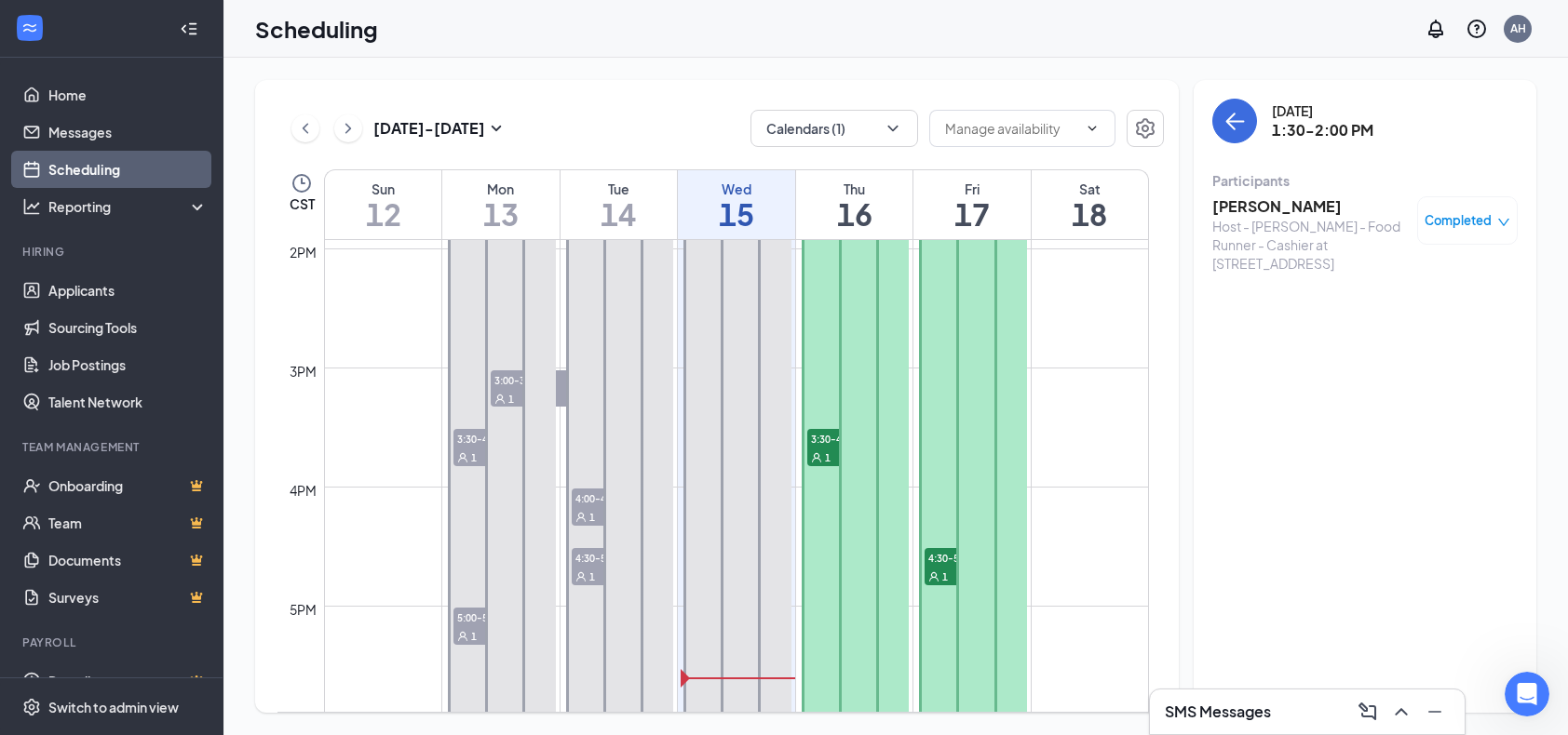
click at [596, 556] on span "4:30-5:00 PM" at bounding box center [619, 557] width 93 height 18
click at [1467, 221] on span "Confirmed" at bounding box center [1459, 220] width 63 height 18
click at [1403, 298] on span "Mark complete" at bounding box center [1408, 305] width 93 height 20
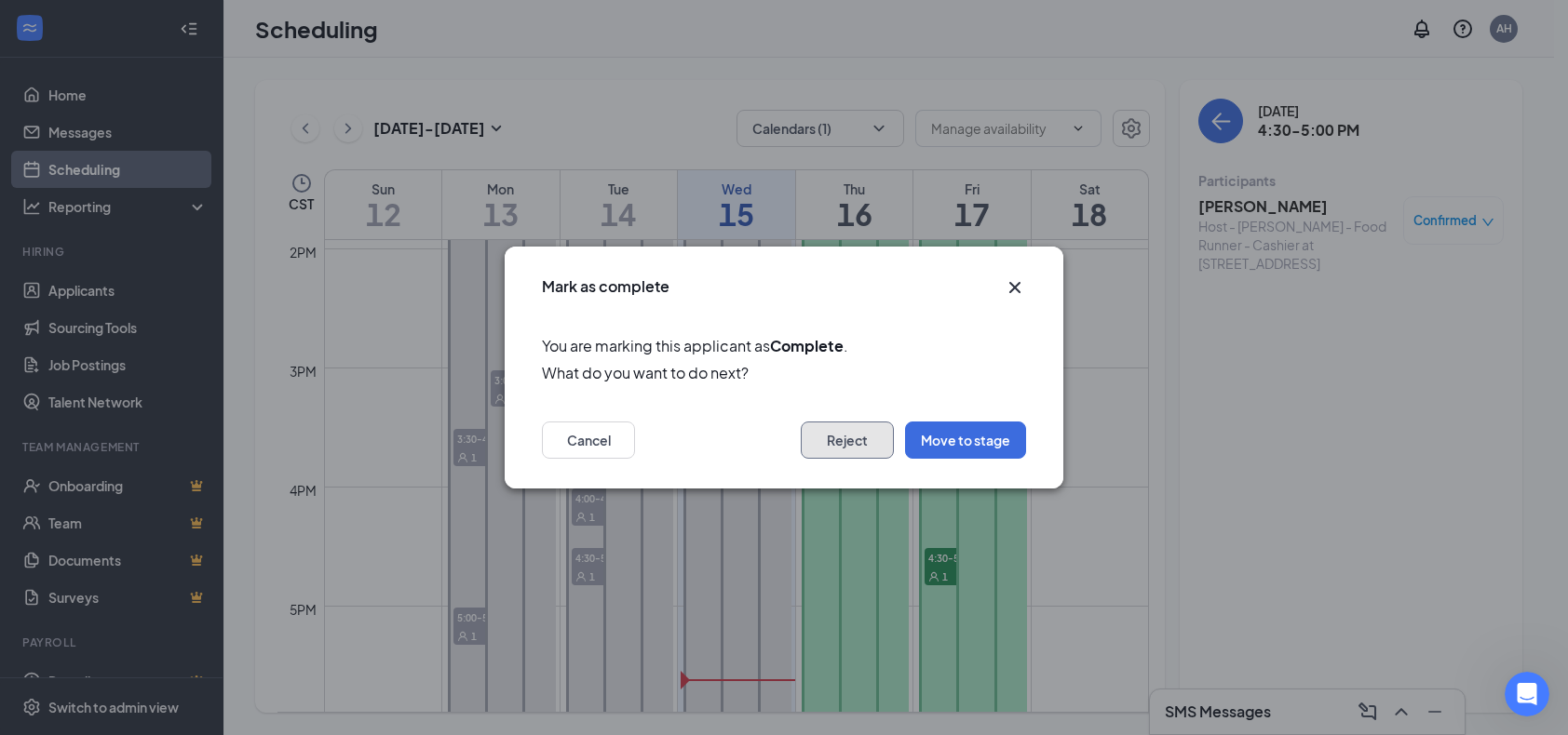
click at [872, 450] on button "Reject" at bounding box center [847, 440] width 93 height 37
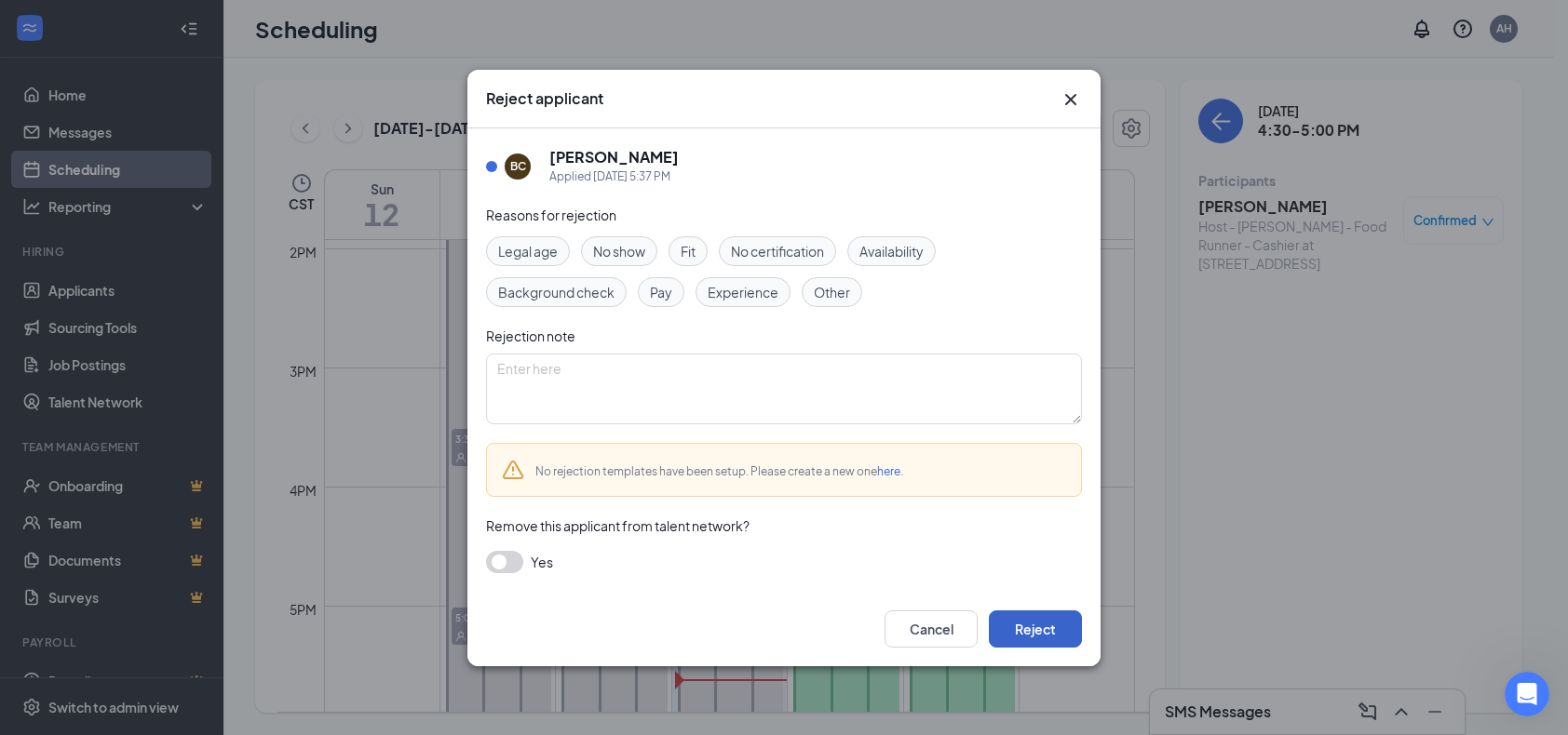
click at [1065, 622] on button "Reject" at bounding box center [1036, 629] width 93 height 37
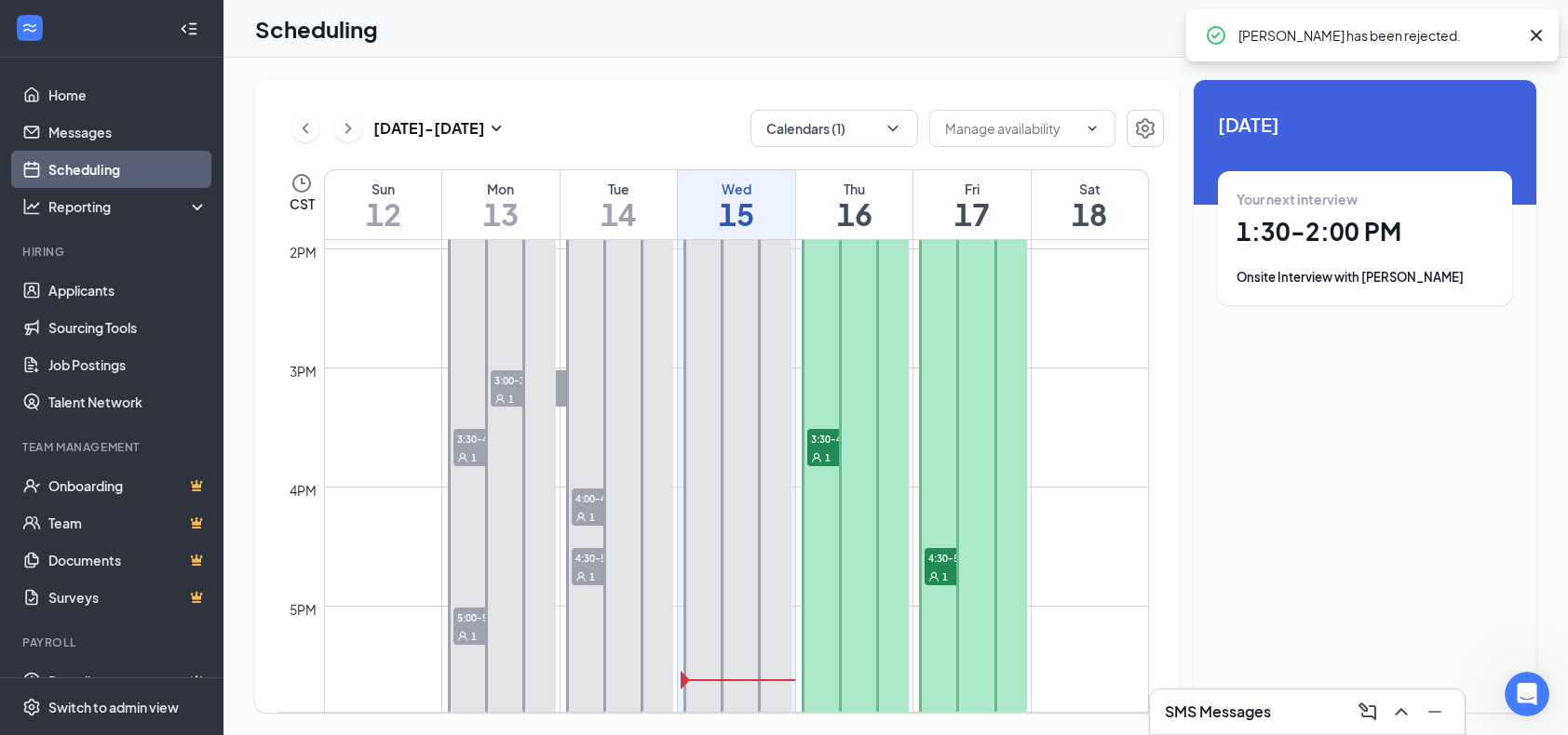
click at [596, 513] on div "1" at bounding box center [619, 516] width 93 height 18
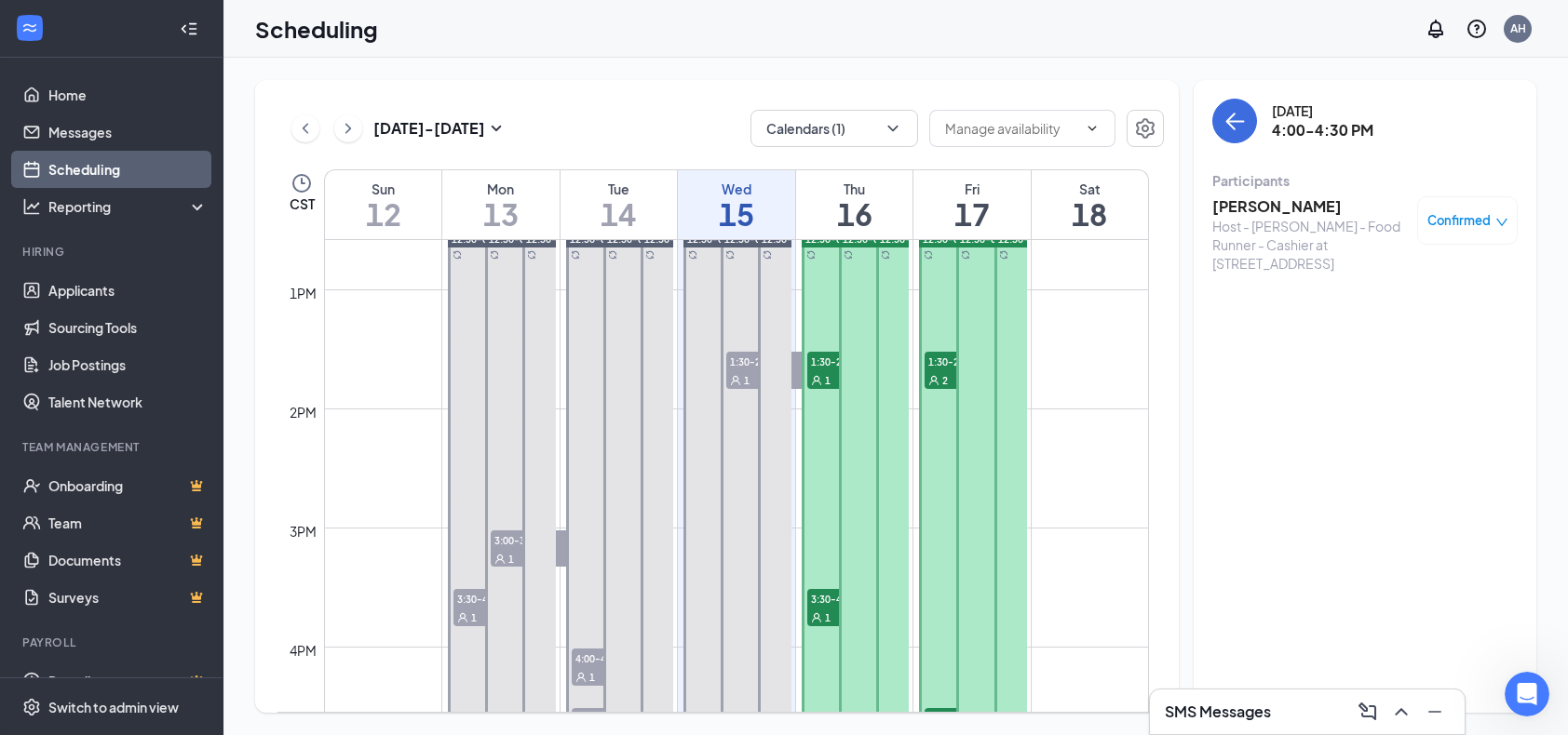
scroll to position [1474, 0]
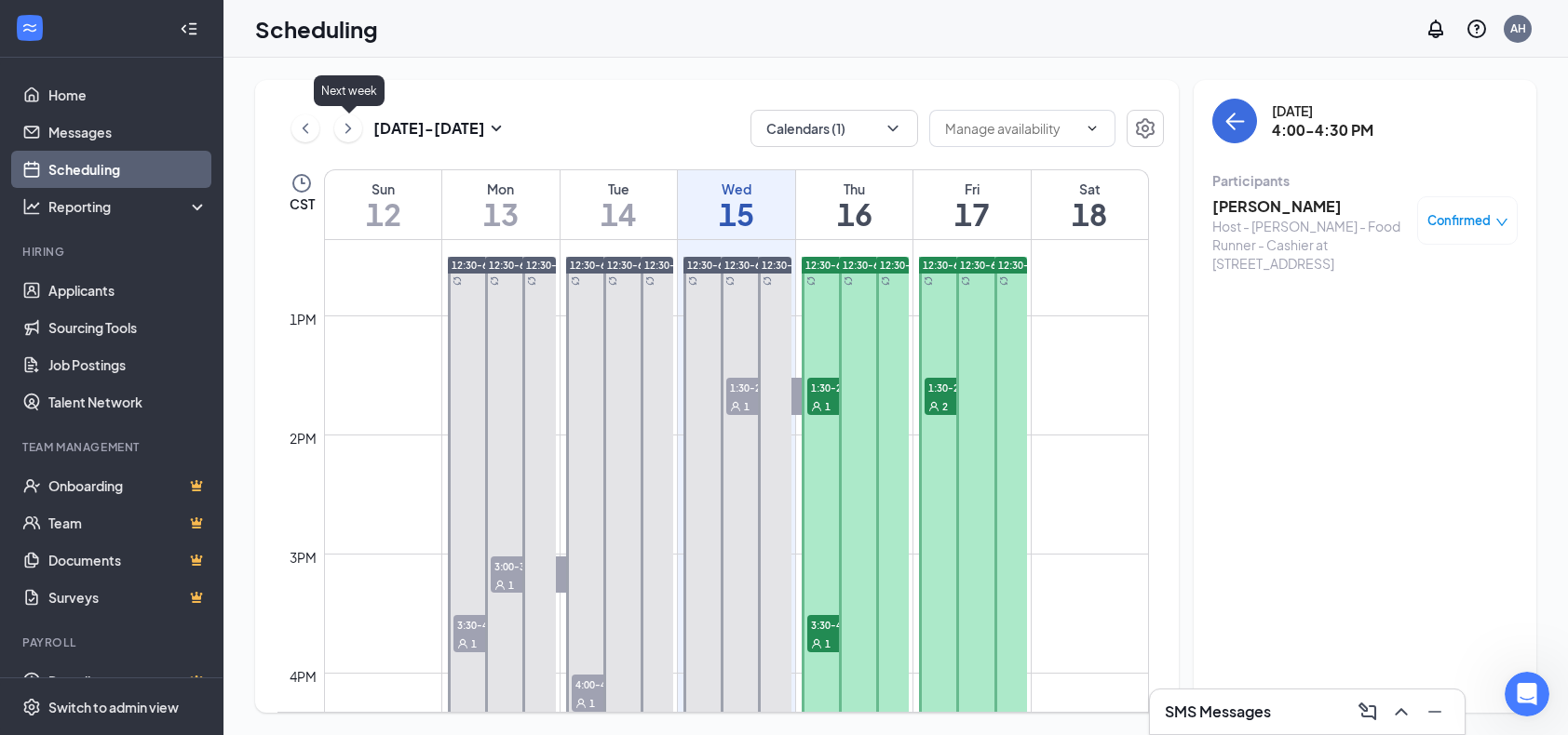
click at [348, 126] on icon "ChevronRight" at bounding box center [348, 127] width 6 height 11
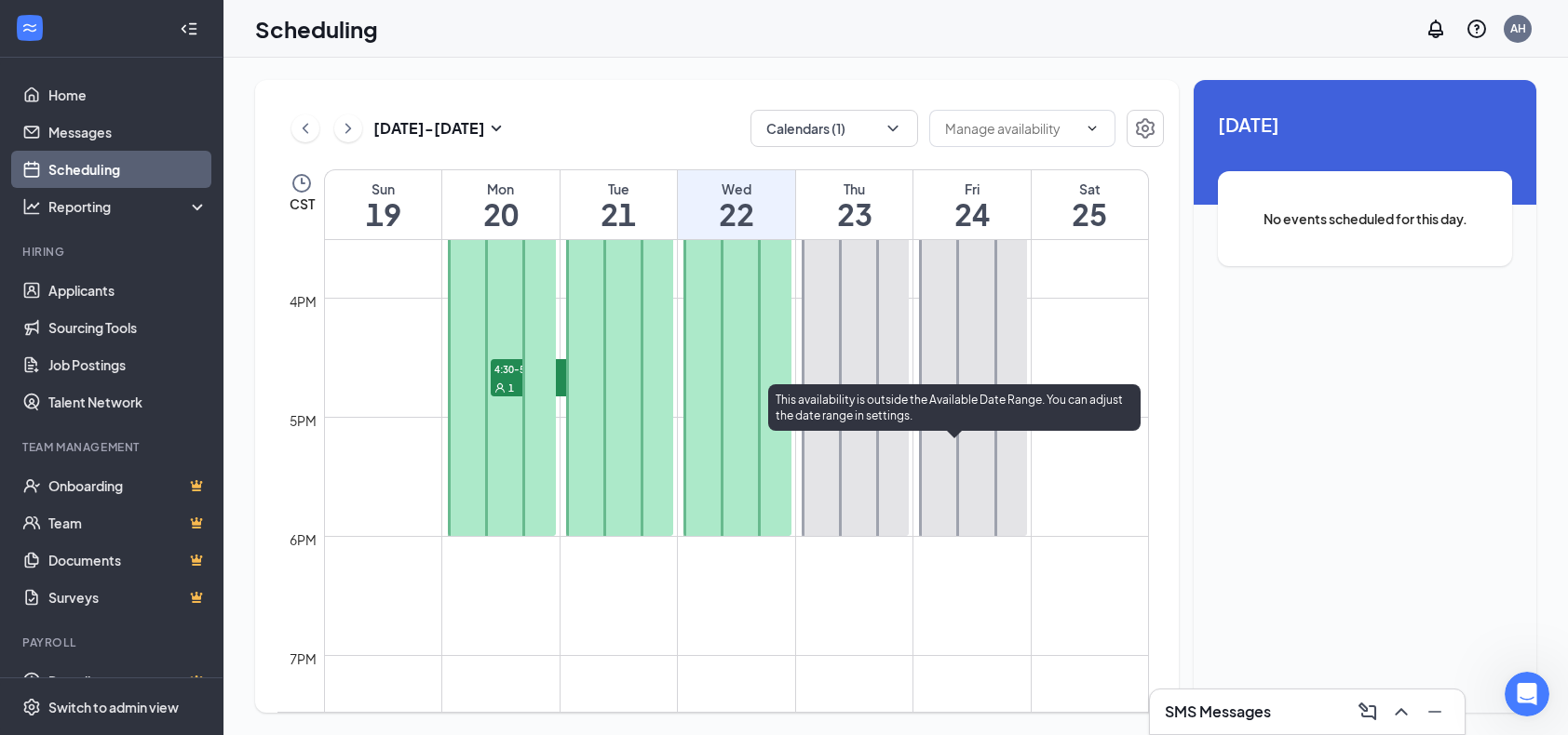
scroll to position [1753, 0]
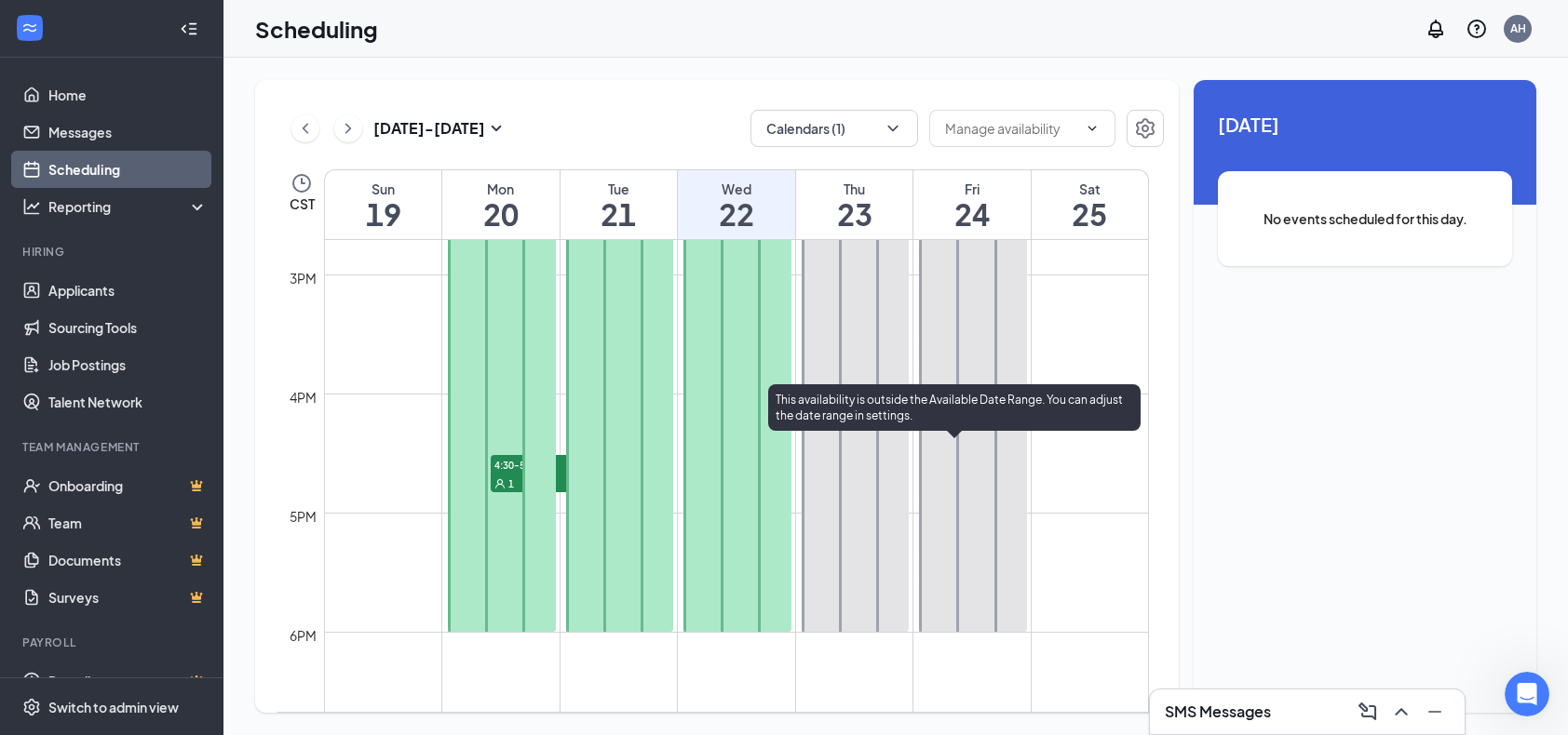
click at [786, 394] on div "This availability is outside the Available Date Range. You can adjust the date …" at bounding box center [954, 407] width 373 height 47
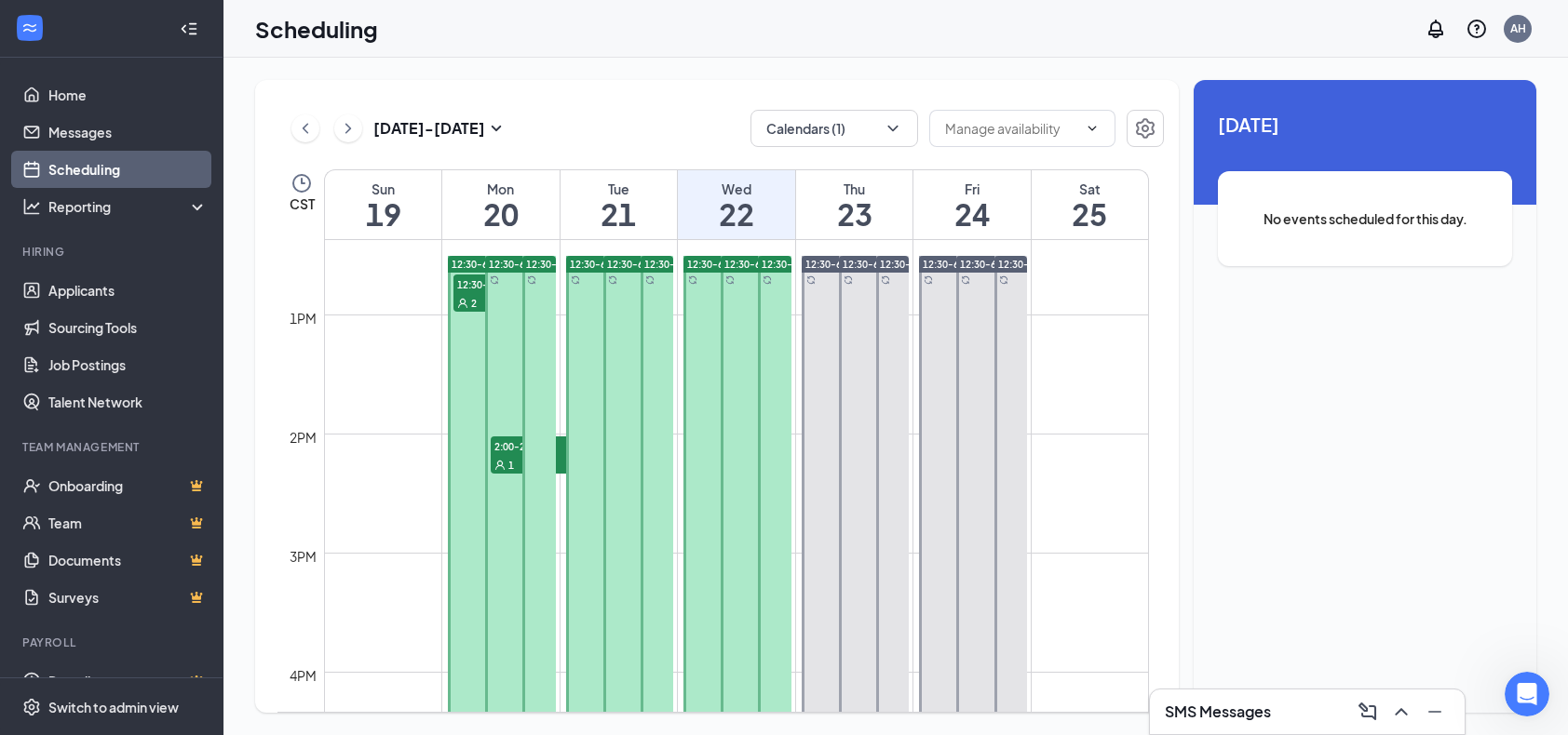
scroll to position [1474, 0]
click at [472, 296] on div "2" at bounding box center [500, 303] width 93 height 18
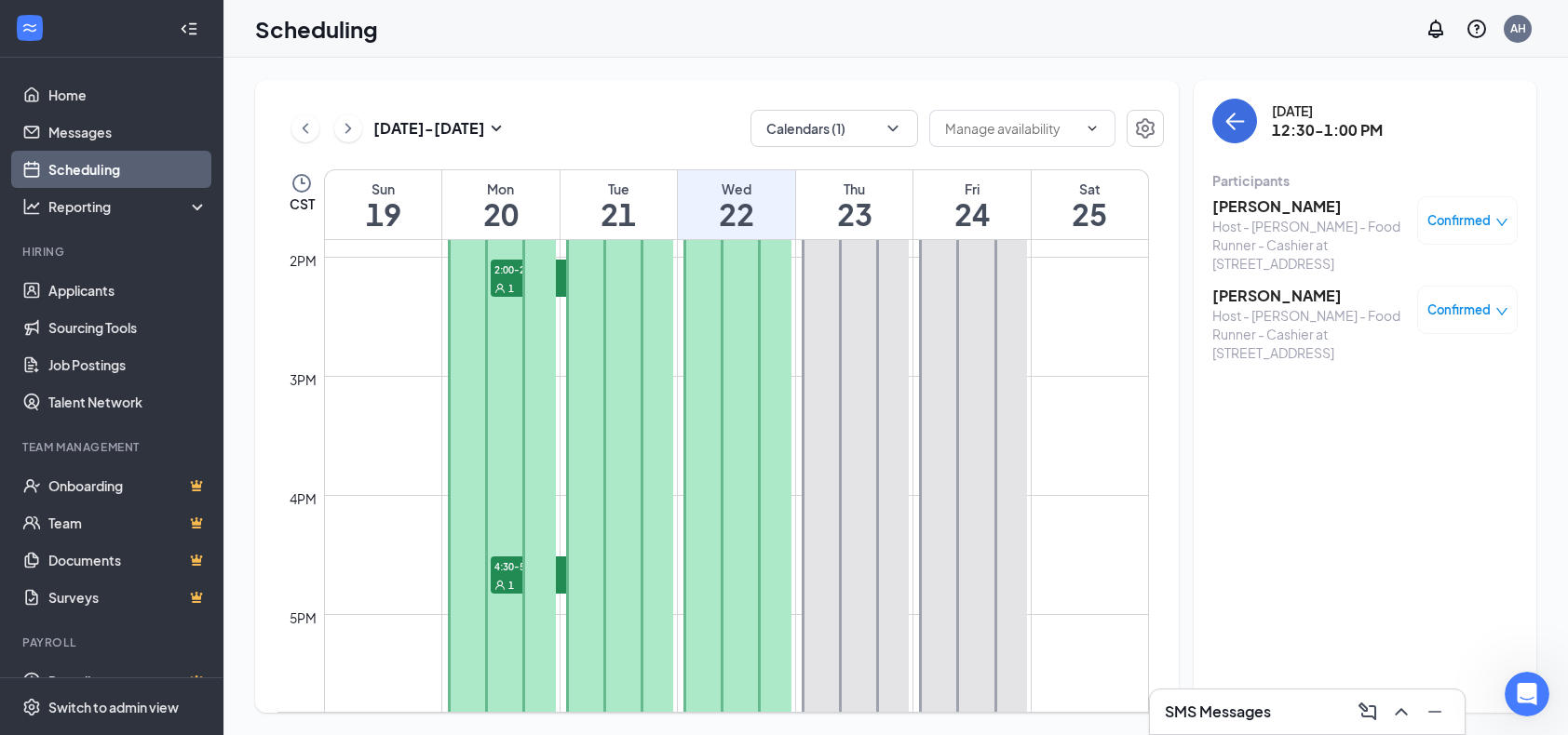
scroll to position [1566, 0]
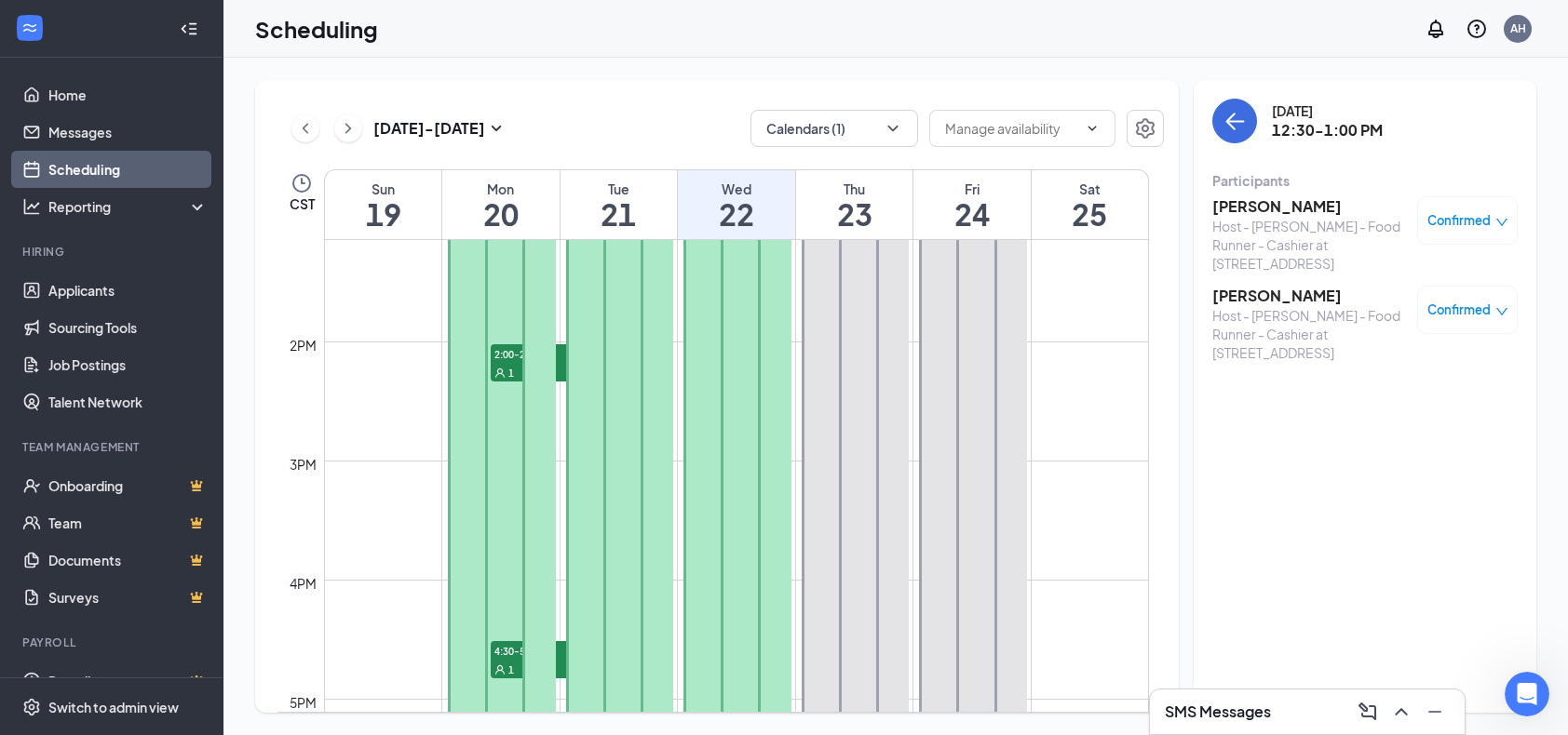
click at [505, 368] on icon "User" at bounding box center [499, 372] width 11 height 11
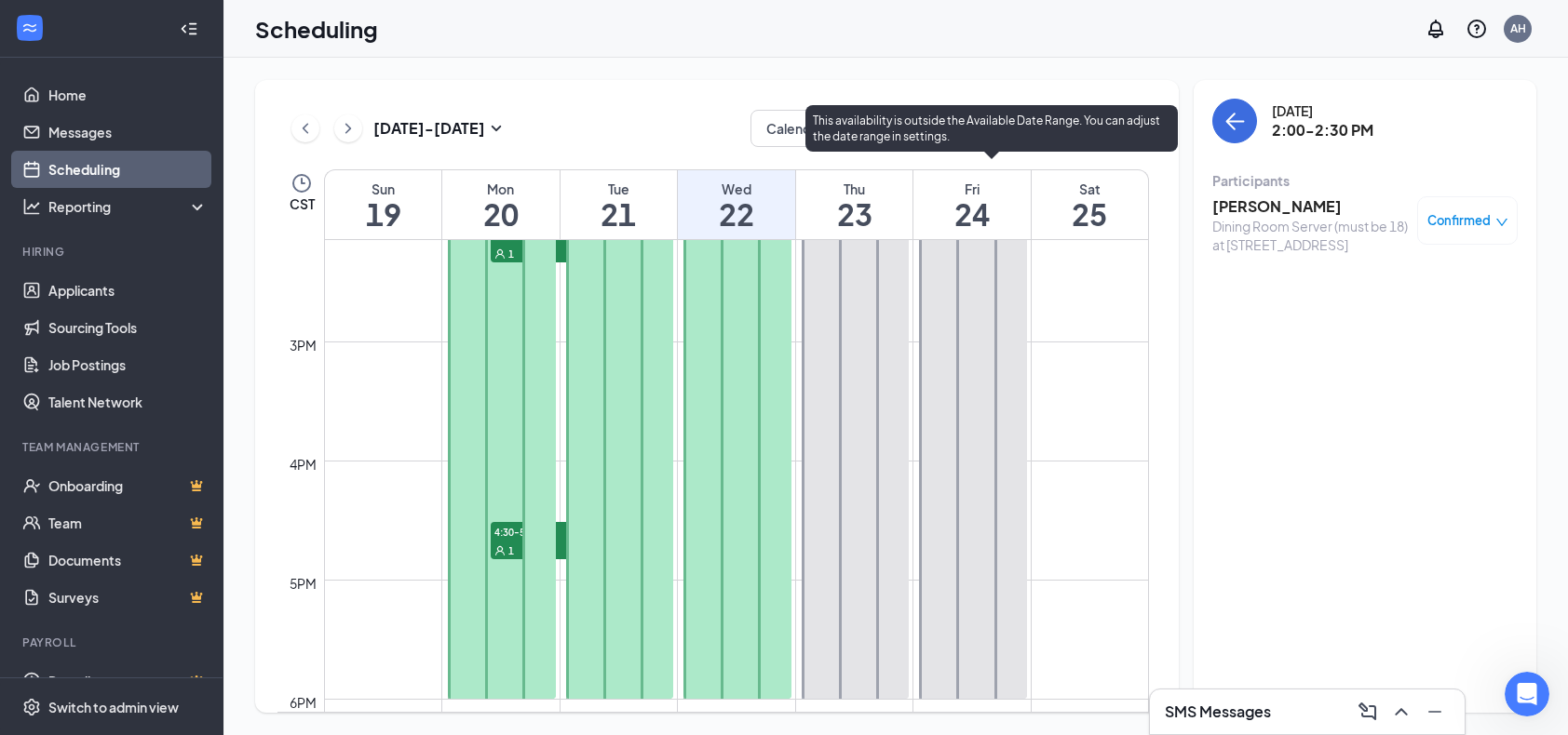
scroll to position [1753, 0]
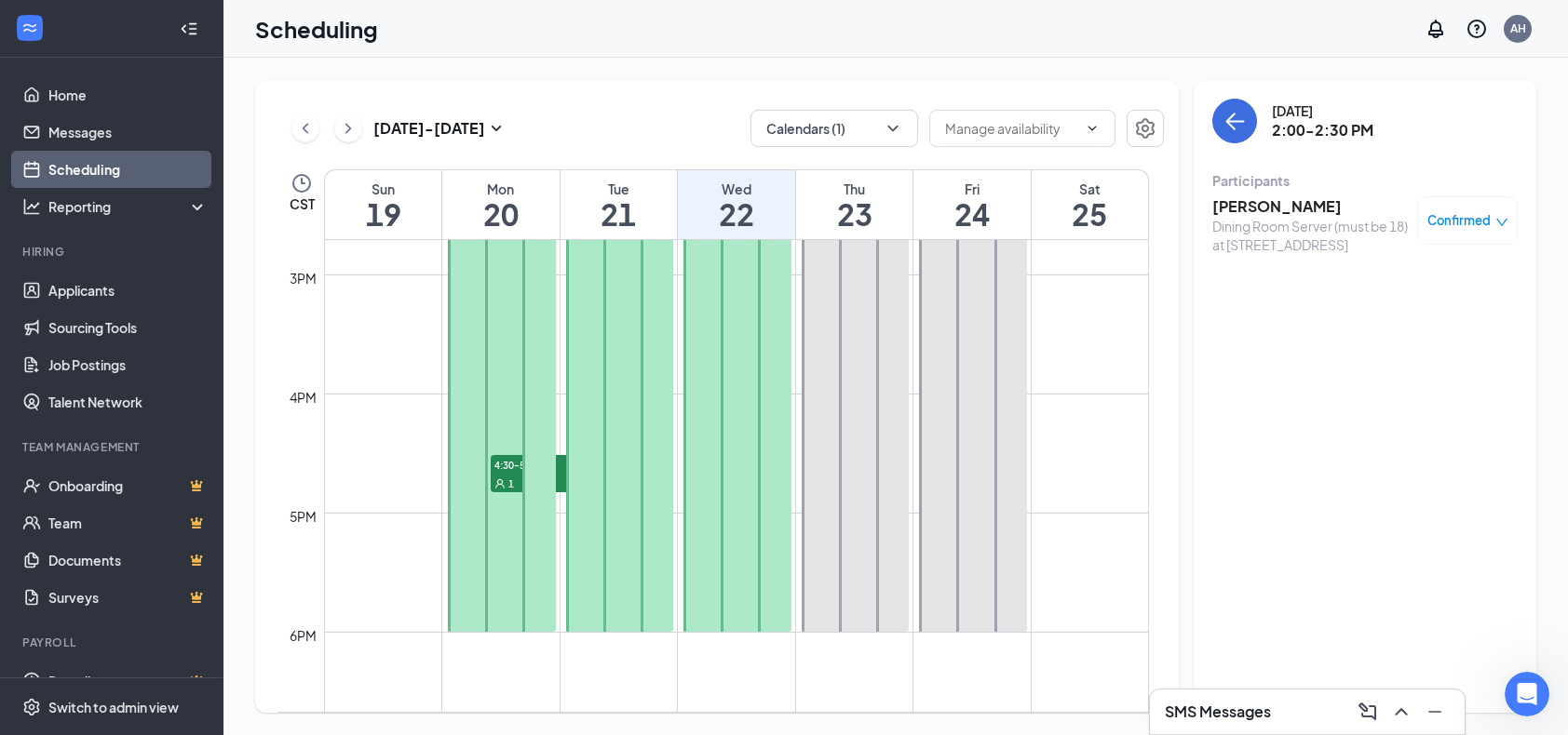
click at [509, 461] on span "4:30-5:00 PM" at bounding box center [538, 464] width 93 height 18
